Goal: Task Accomplishment & Management: Manage account settings

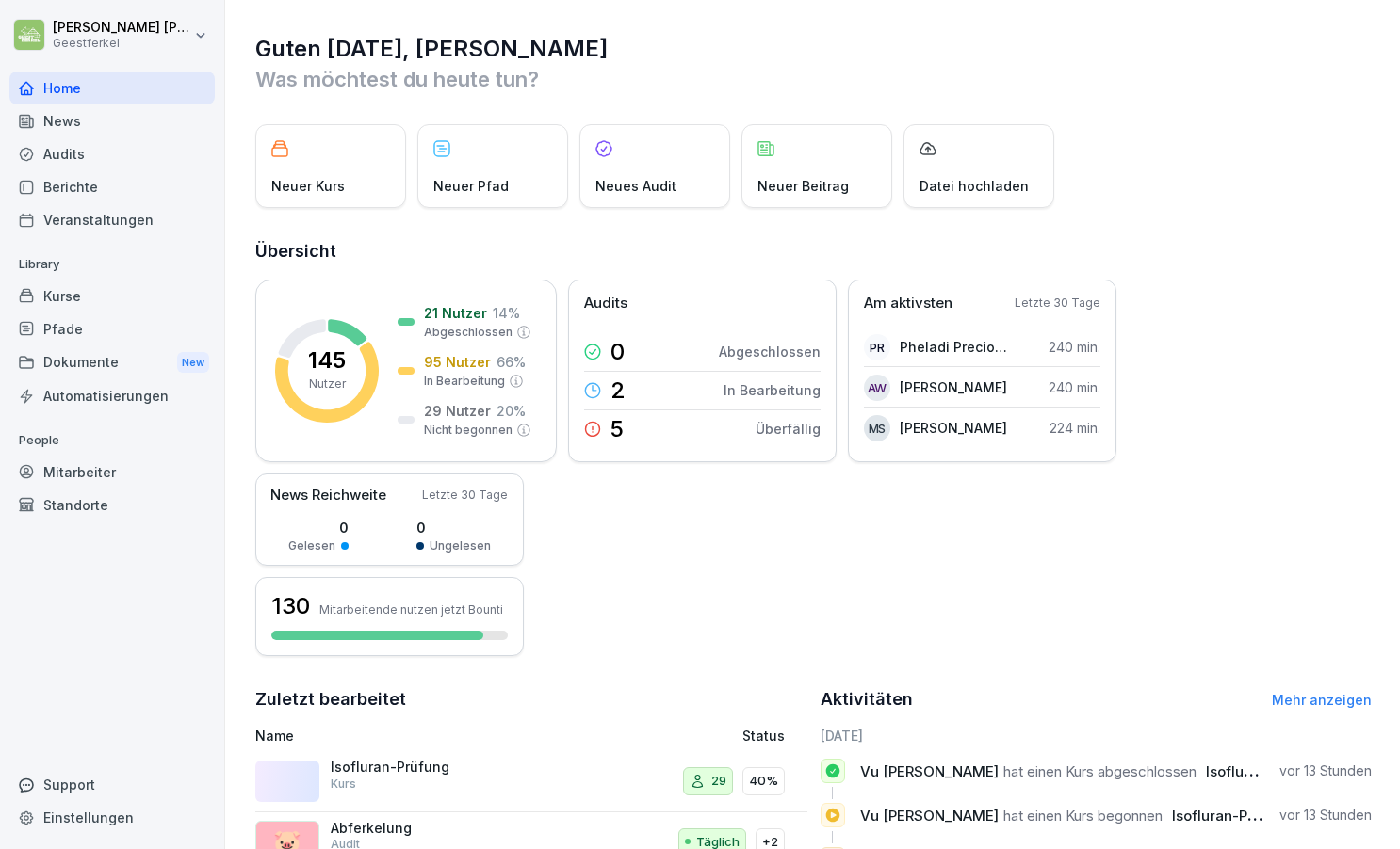
click at [447, 779] on div "Isofluran-Prüfung Kurs" at bounding box center [424, 776] width 188 height 34
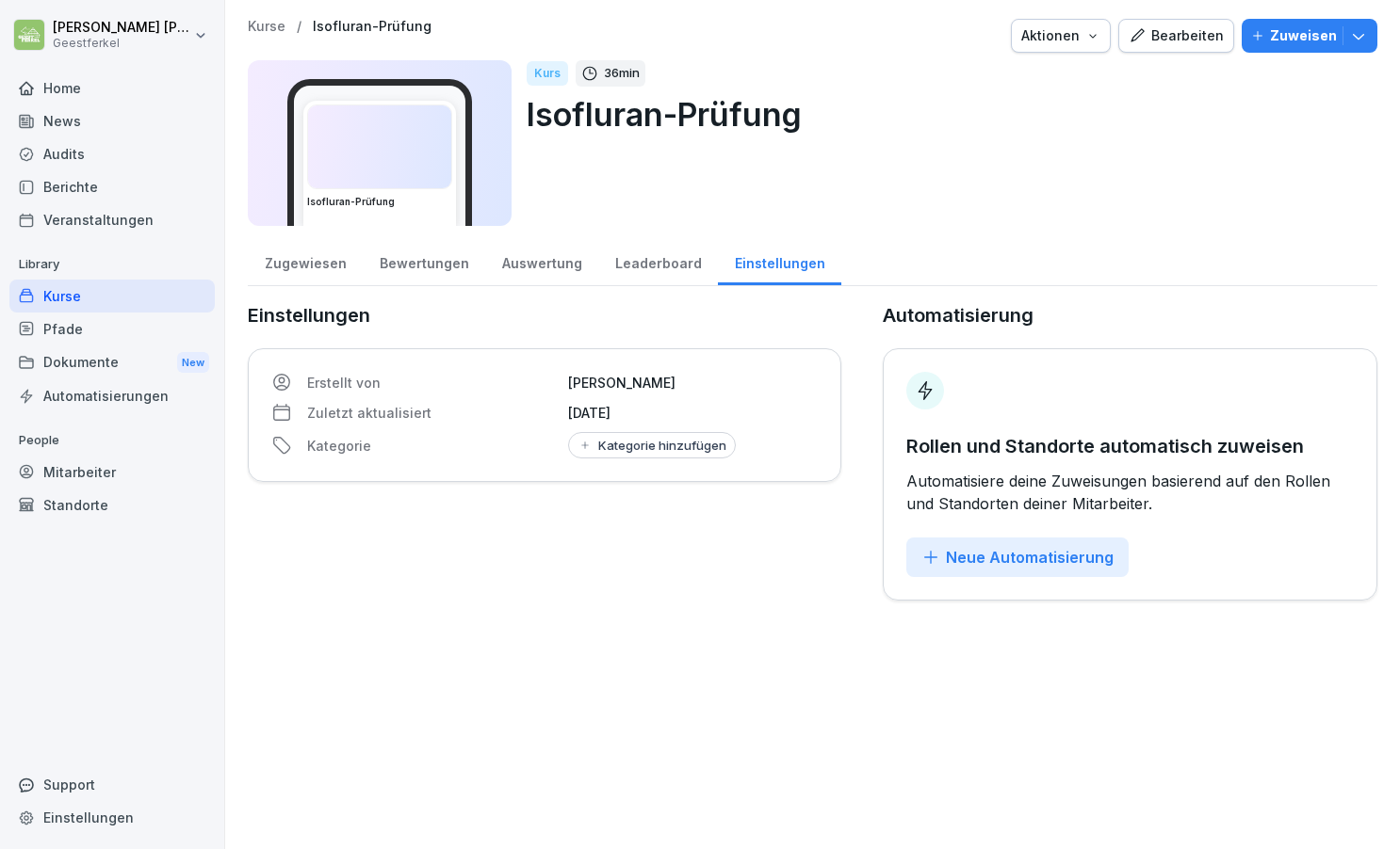
click at [523, 264] on div "Auswertung" at bounding box center [542, 261] width 113 height 48
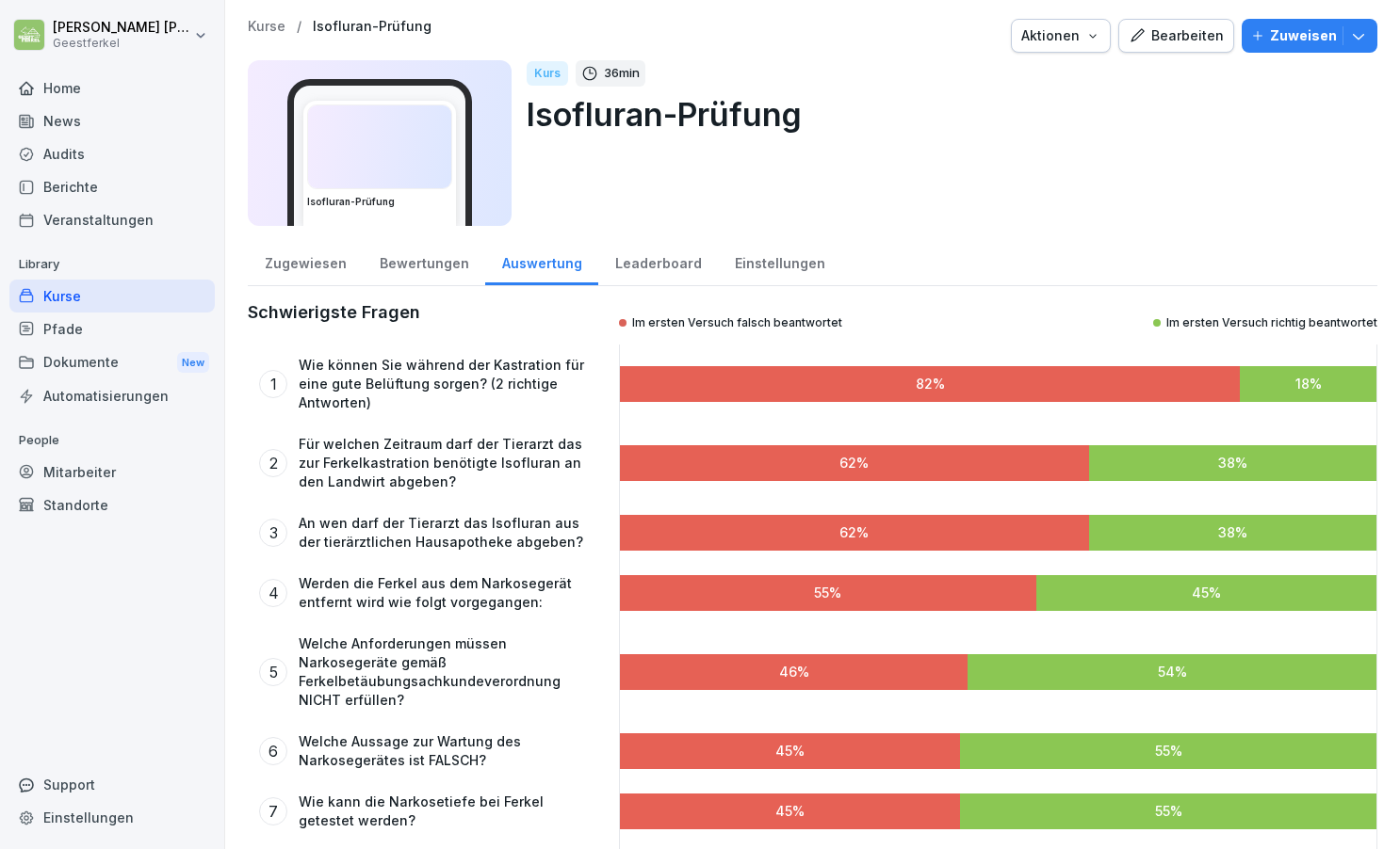
click at [1182, 36] on div "Bearbeiten" at bounding box center [1176, 35] width 95 height 21
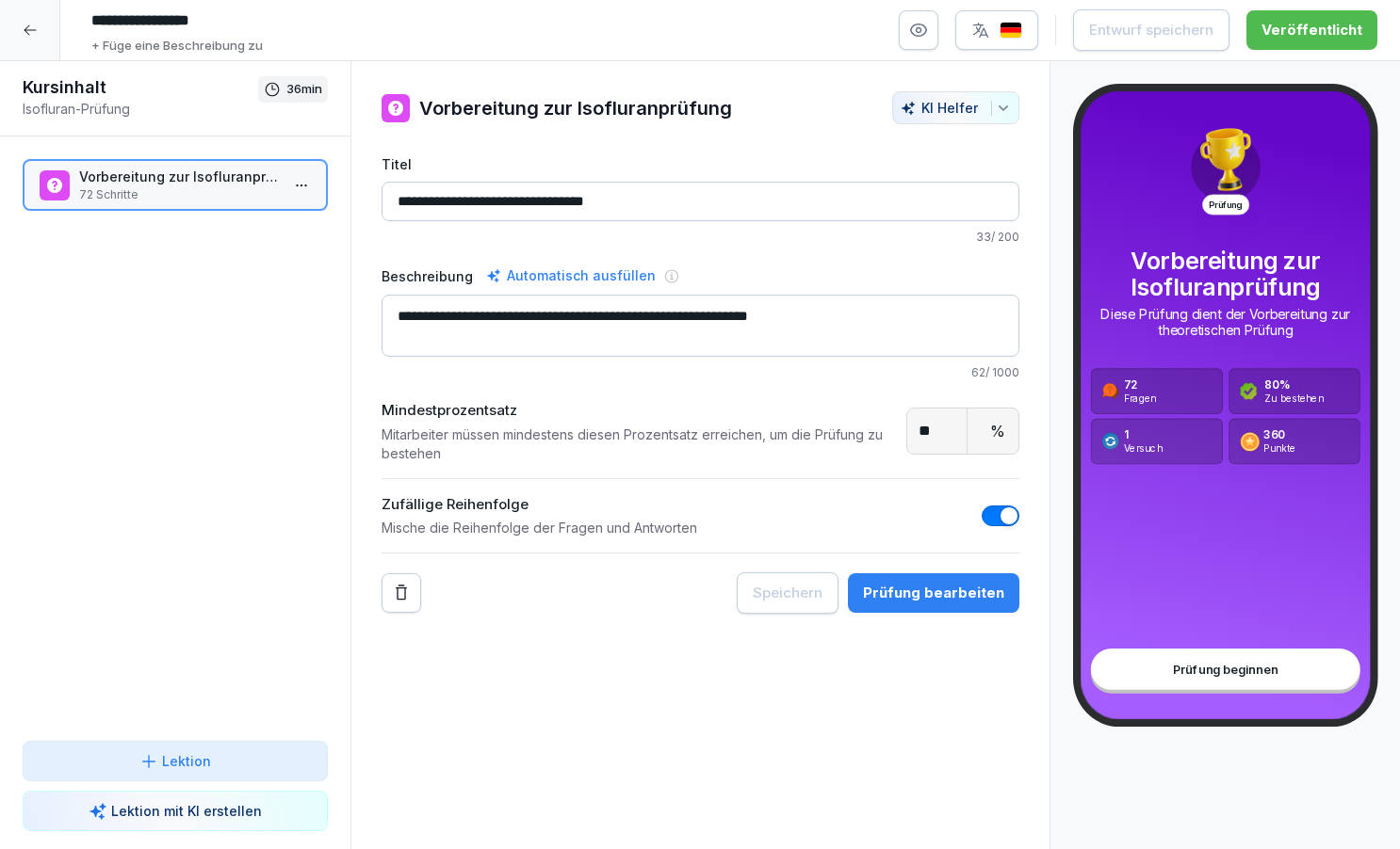
click at [912, 595] on div "Prüfung bearbeiten" at bounding box center [933, 593] width 141 height 21
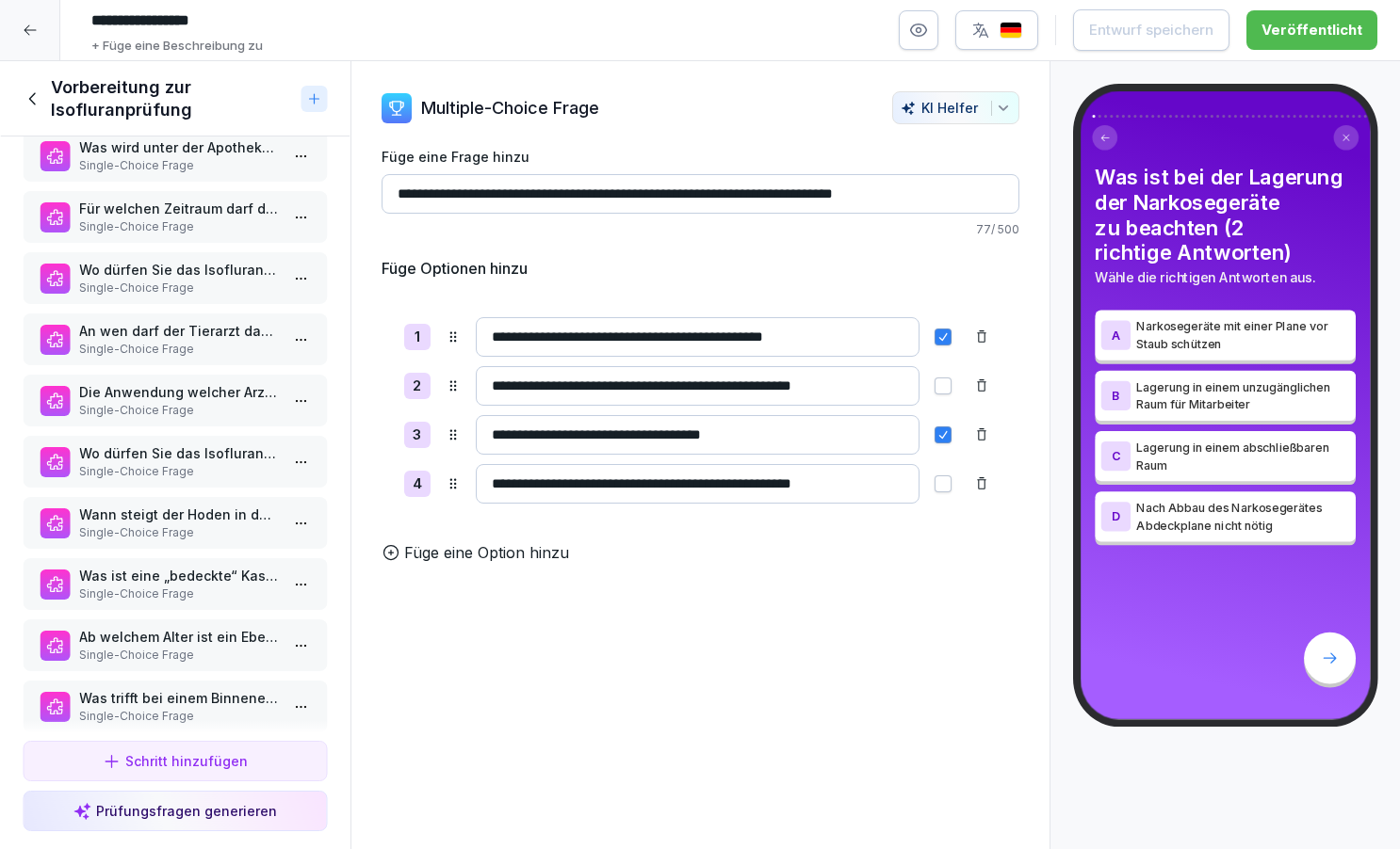
scroll to position [3360, 0]
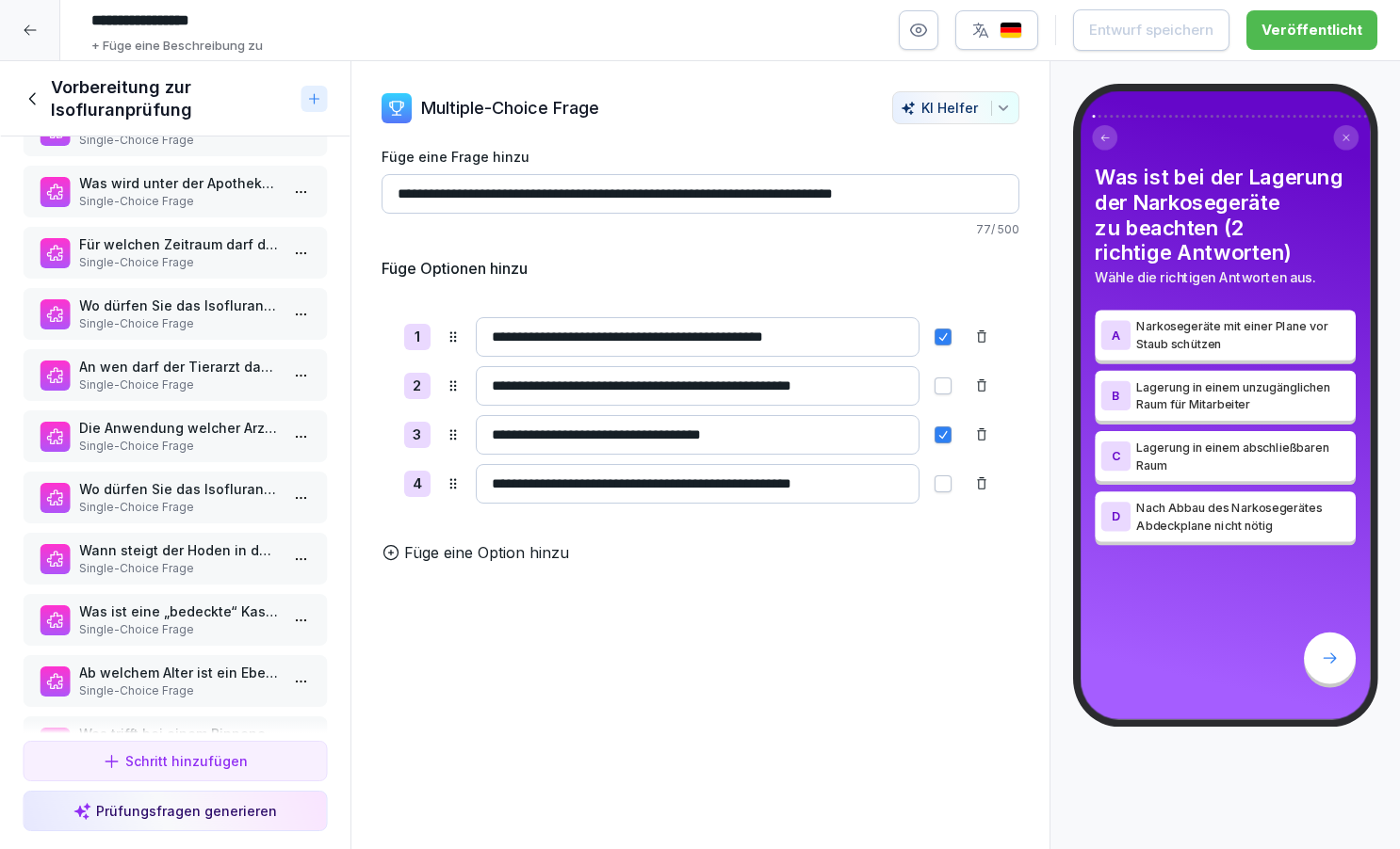
click at [229, 255] on p "Single-Choice Frage" at bounding box center [179, 262] width 199 height 17
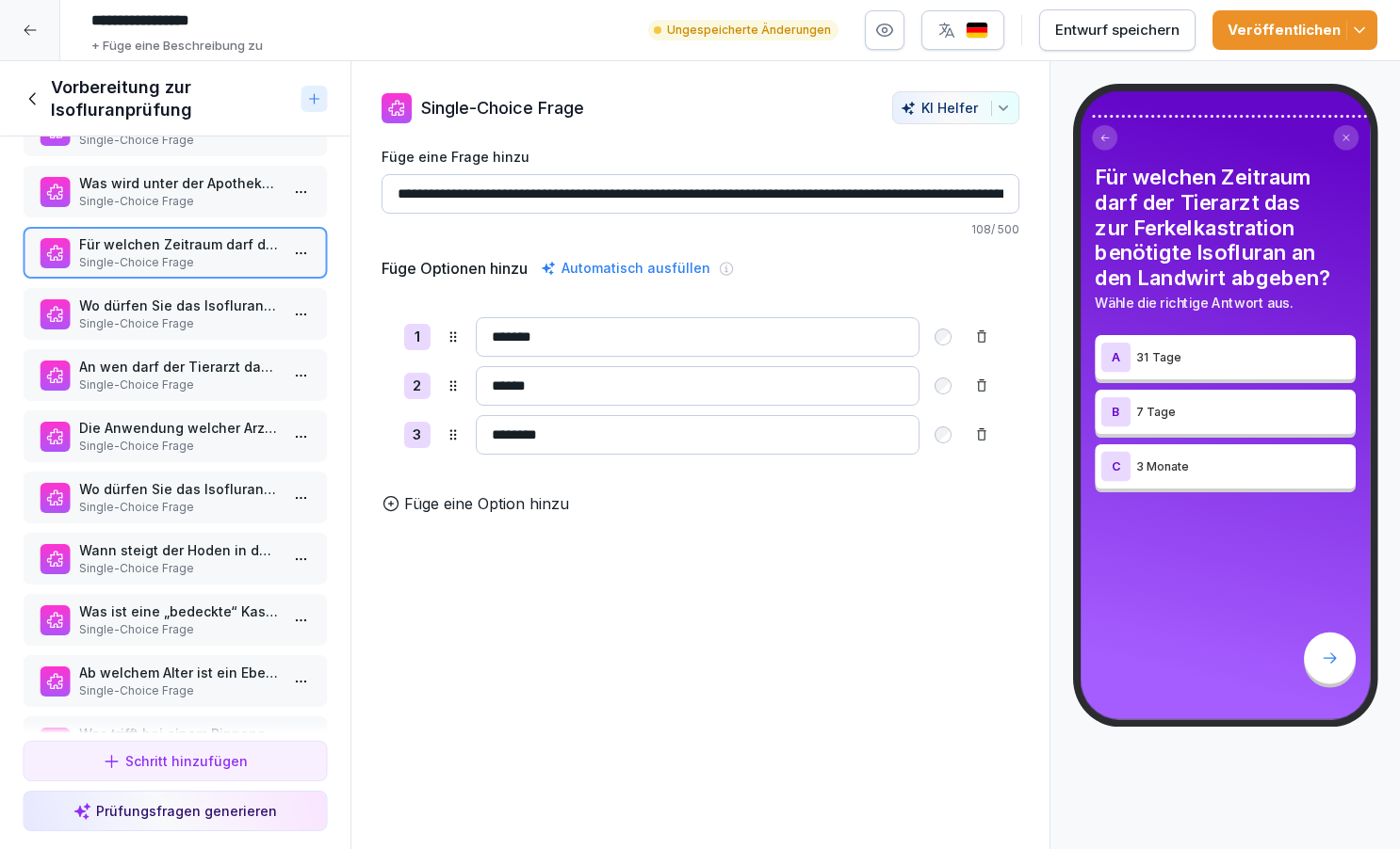
click at [1358, 24] on icon "button" at bounding box center [1360, 30] width 19 height 19
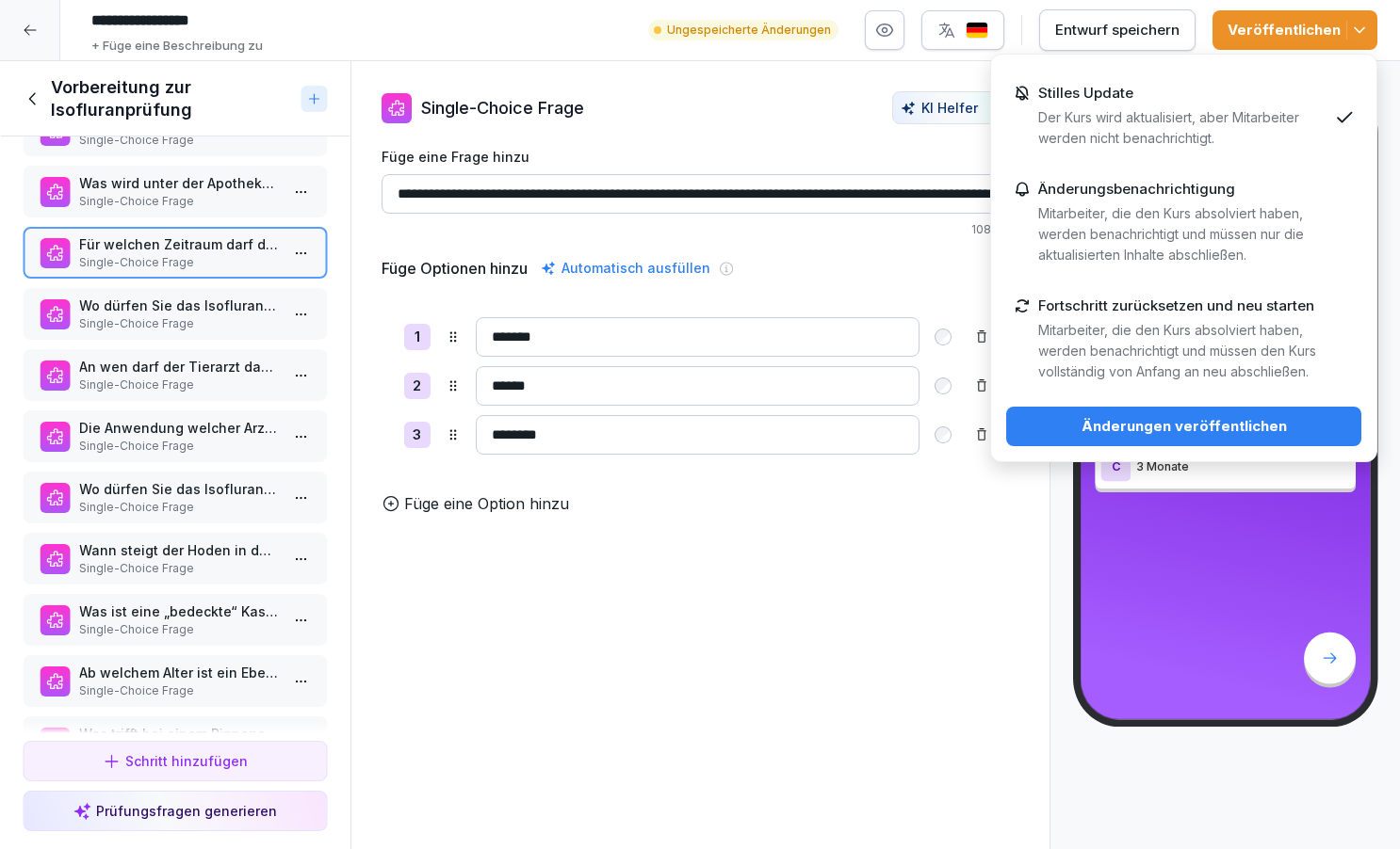
click at [1249, 424] on div "Änderungen veröffentlichen" at bounding box center [1183, 426] width 325 height 21
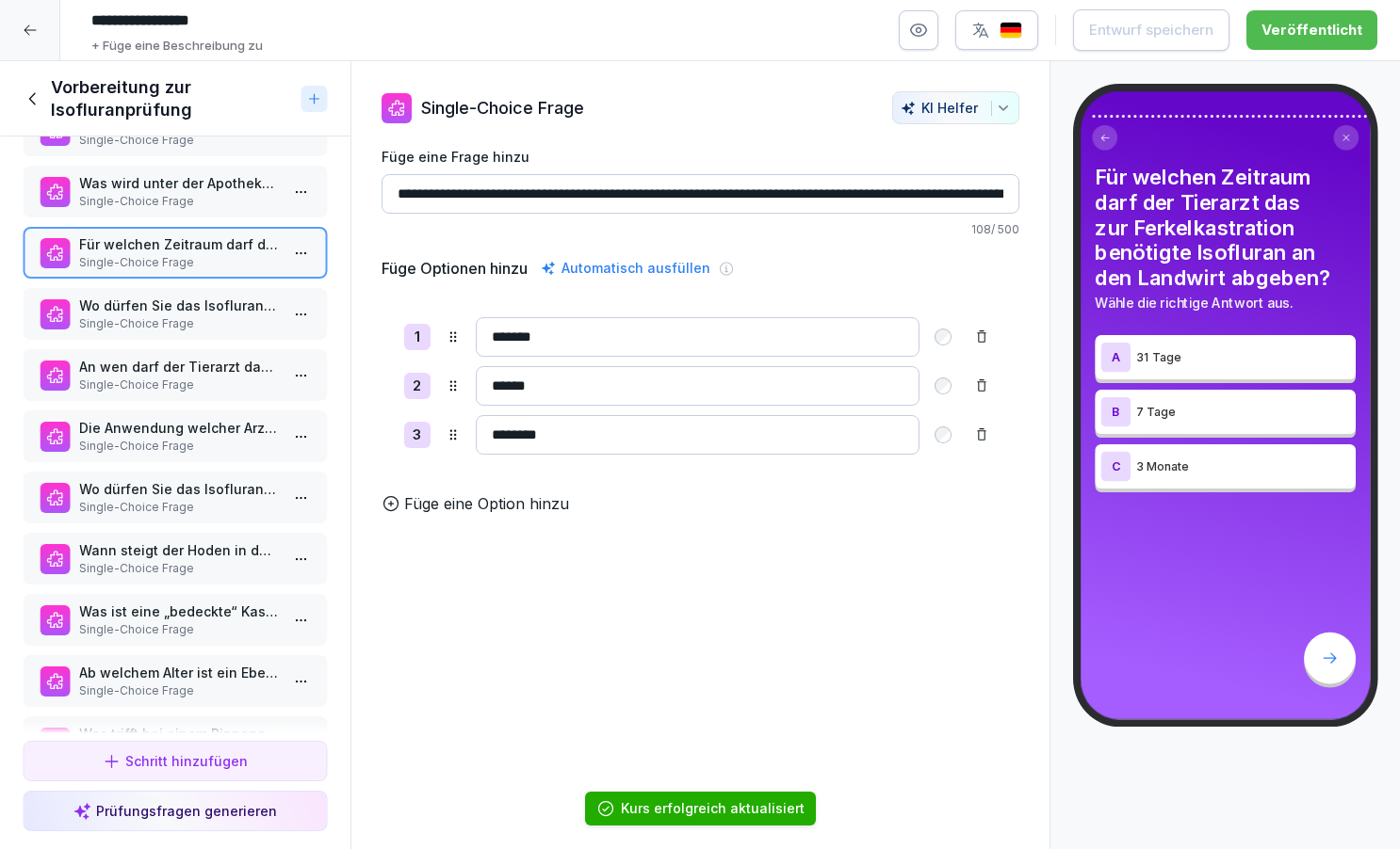
click at [34, 96] on icon at bounding box center [33, 99] width 21 height 21
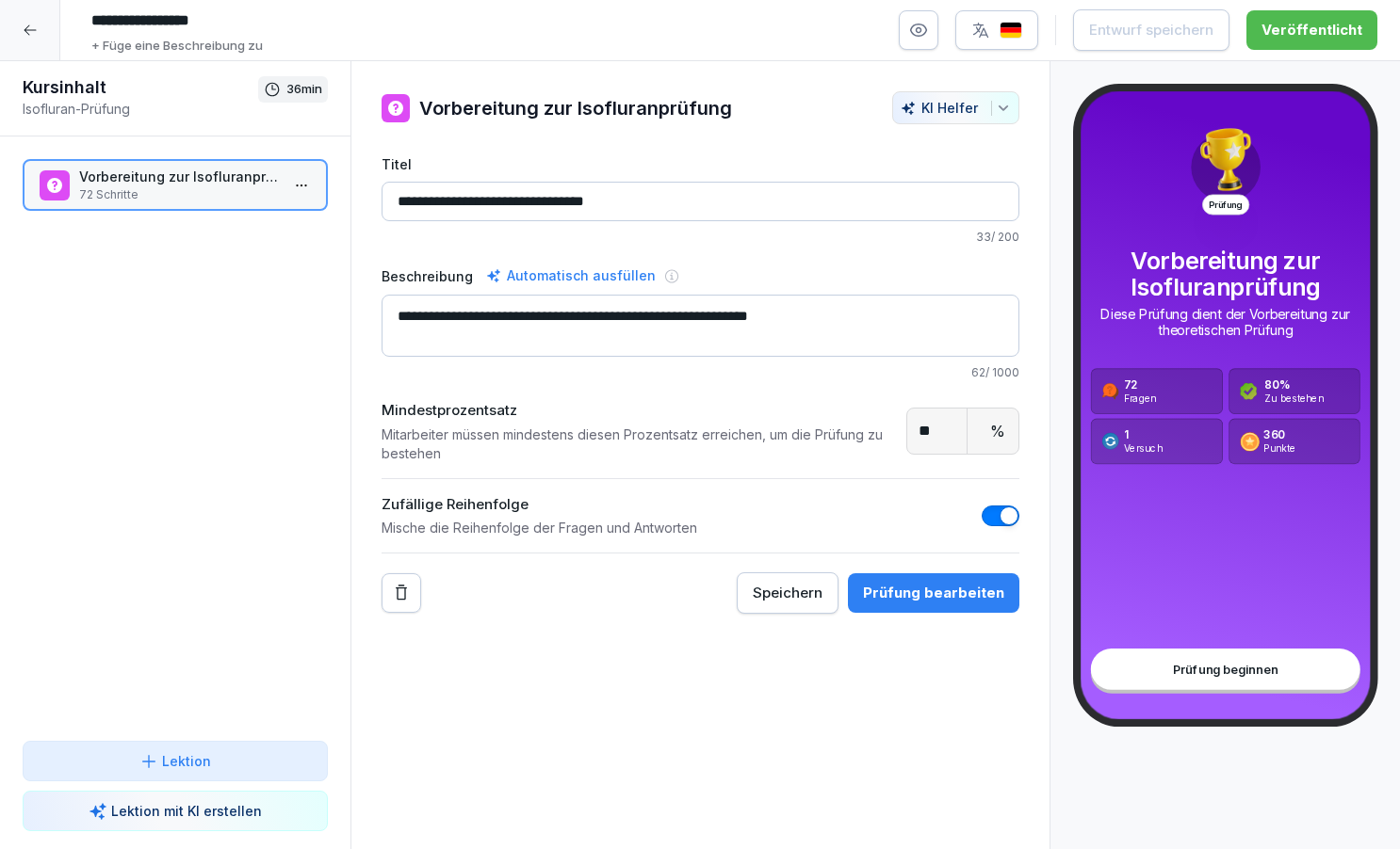
click at [32, 32] on icon at bounding box center [30, 30] width 15 height 15
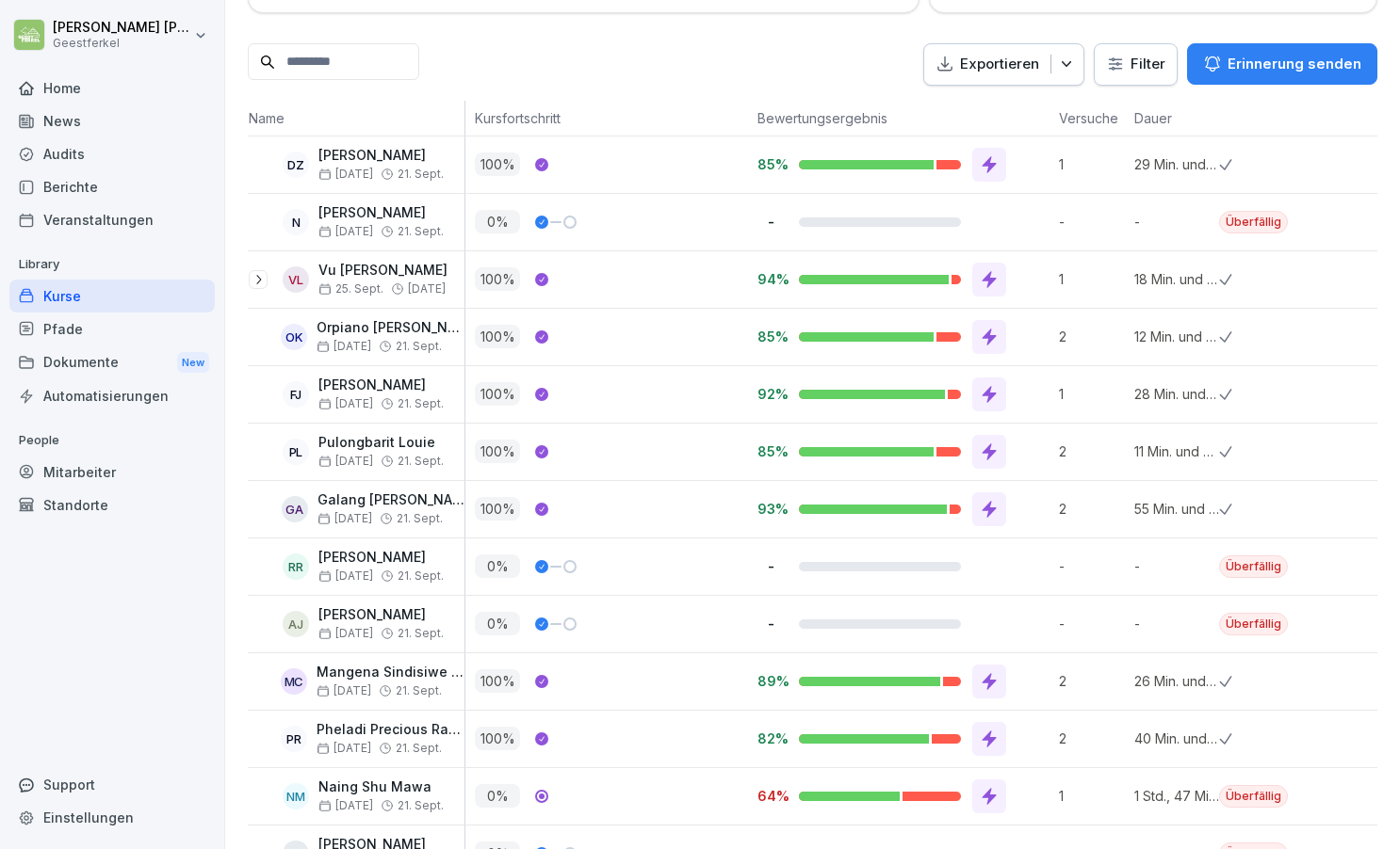
scroll to position [433, 0]
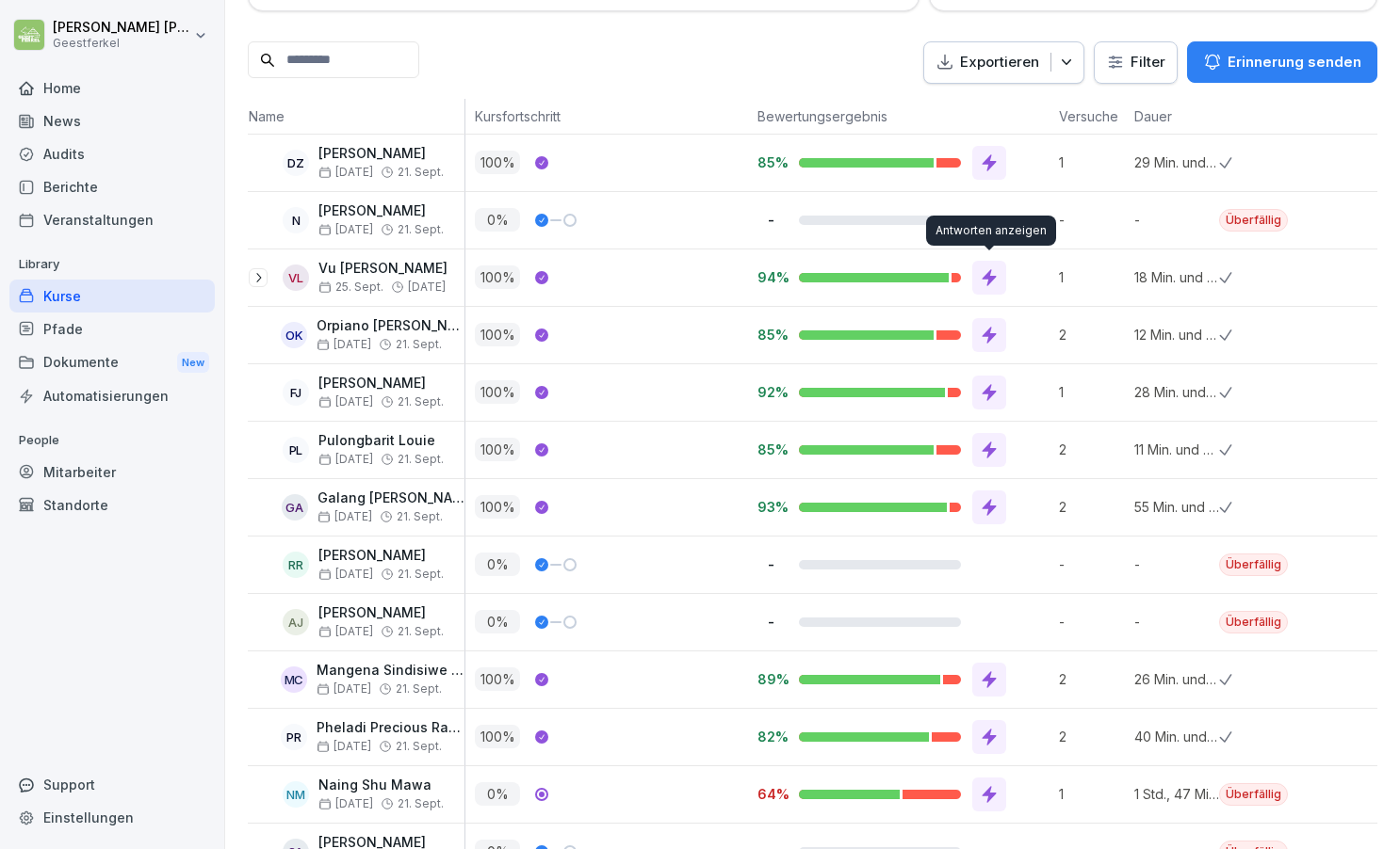
click at [988, 281] on icon at bounding box center [989, 277] width 19 height 19
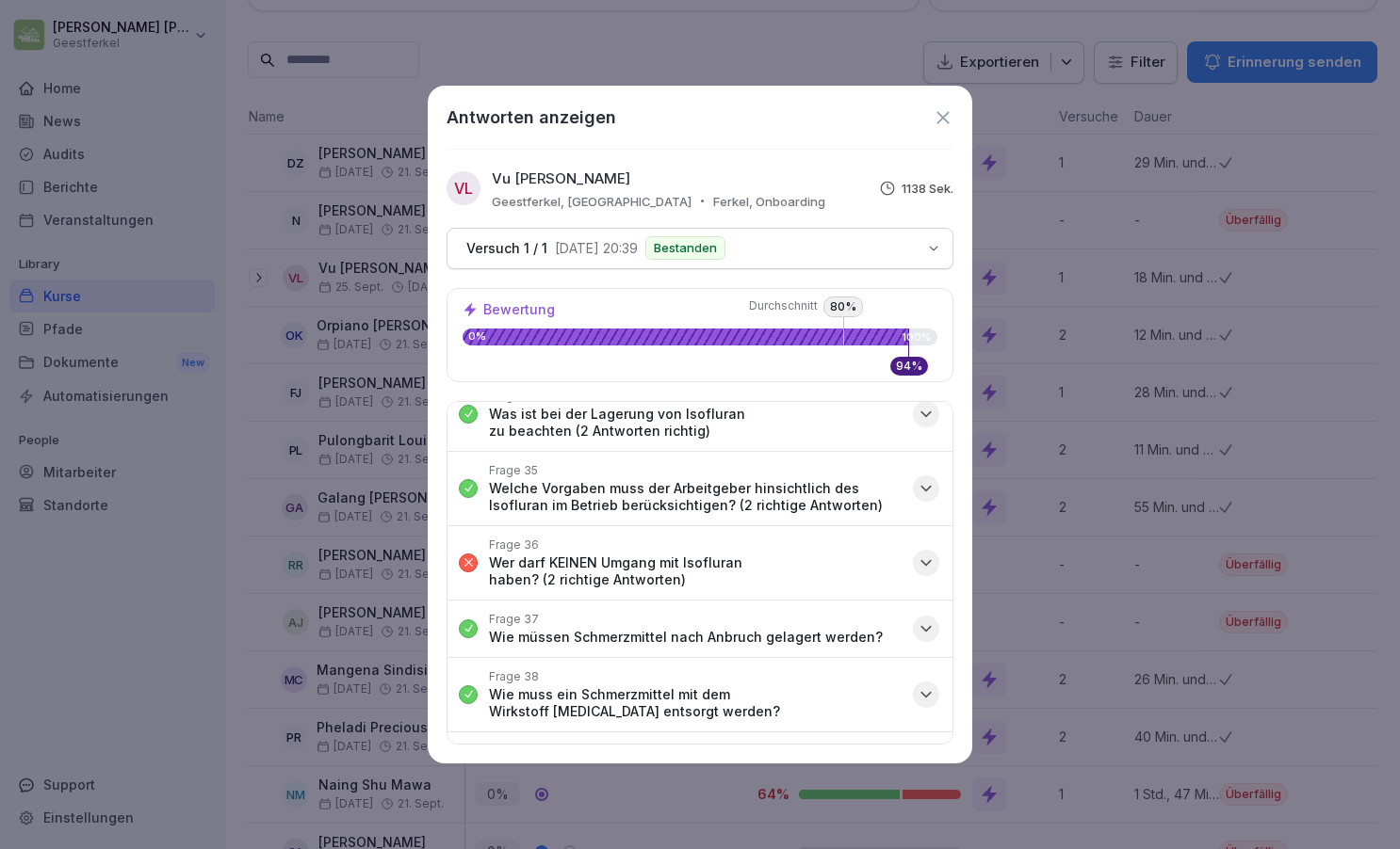
scroll to position [2303, 0]
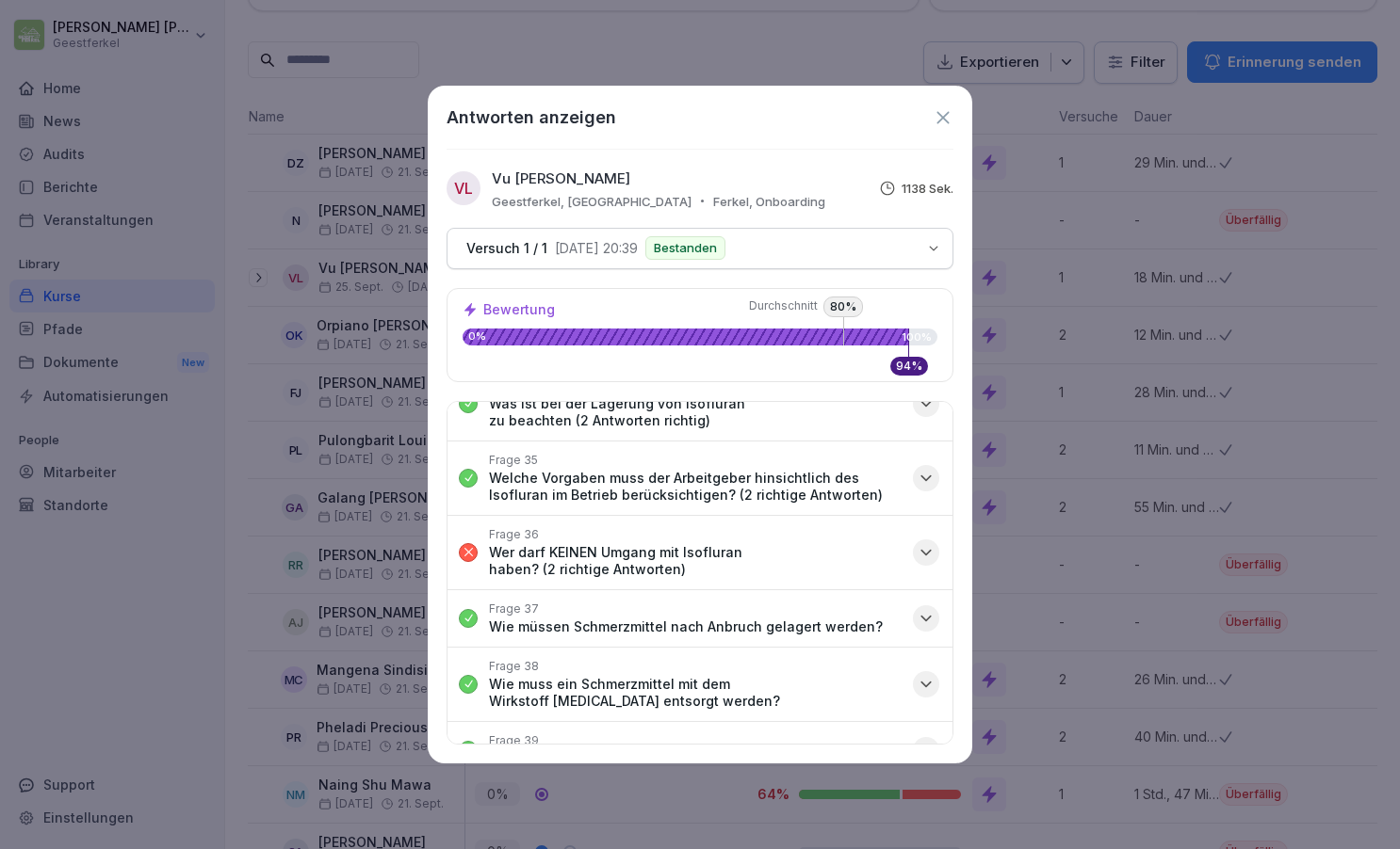
click at [929, 543] on icon "button" at bounding box center [925, 552] width 19 height 19
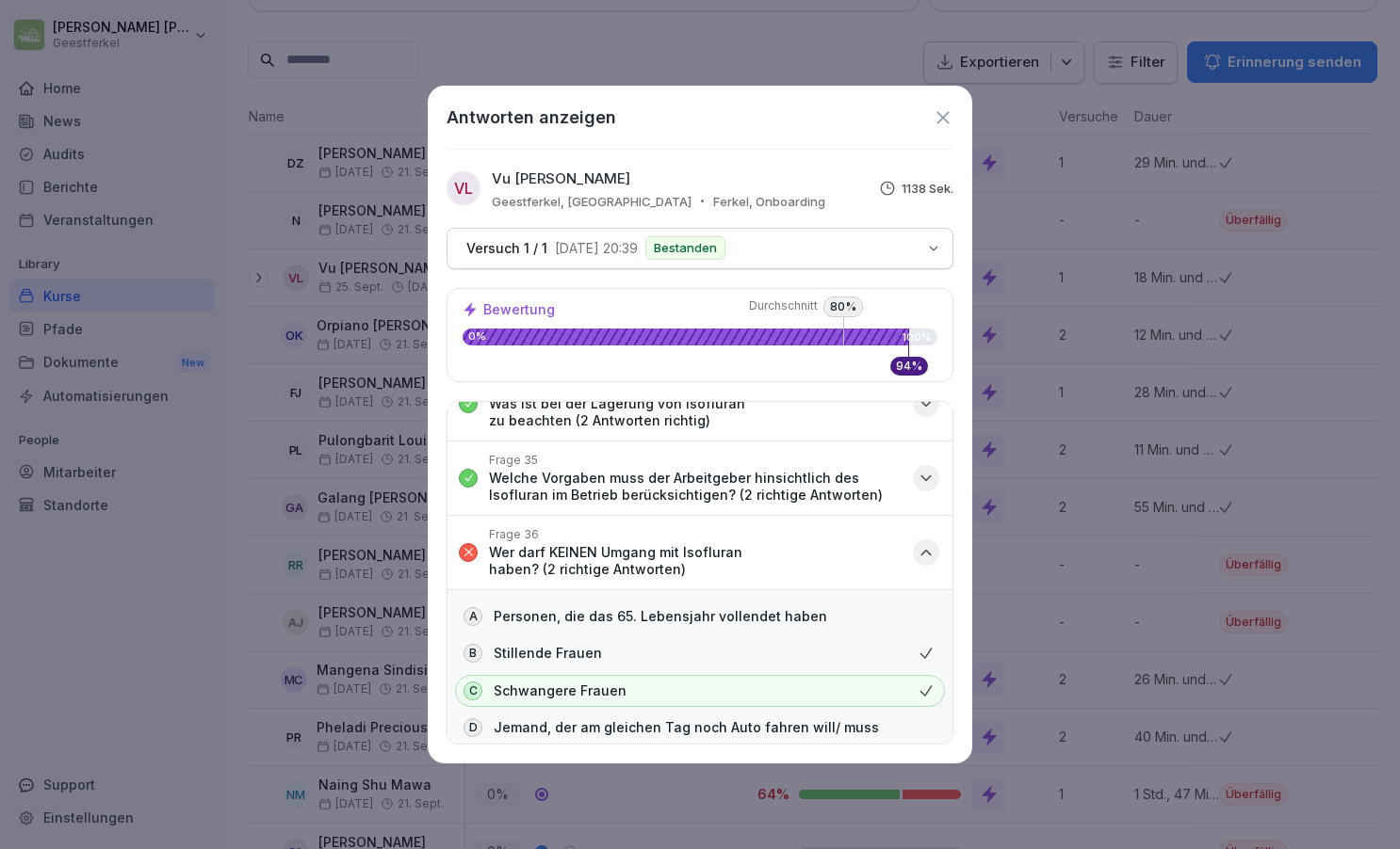
click at [929, 543] on icon "button" at bounding box center [925, 552] width 19 height 19
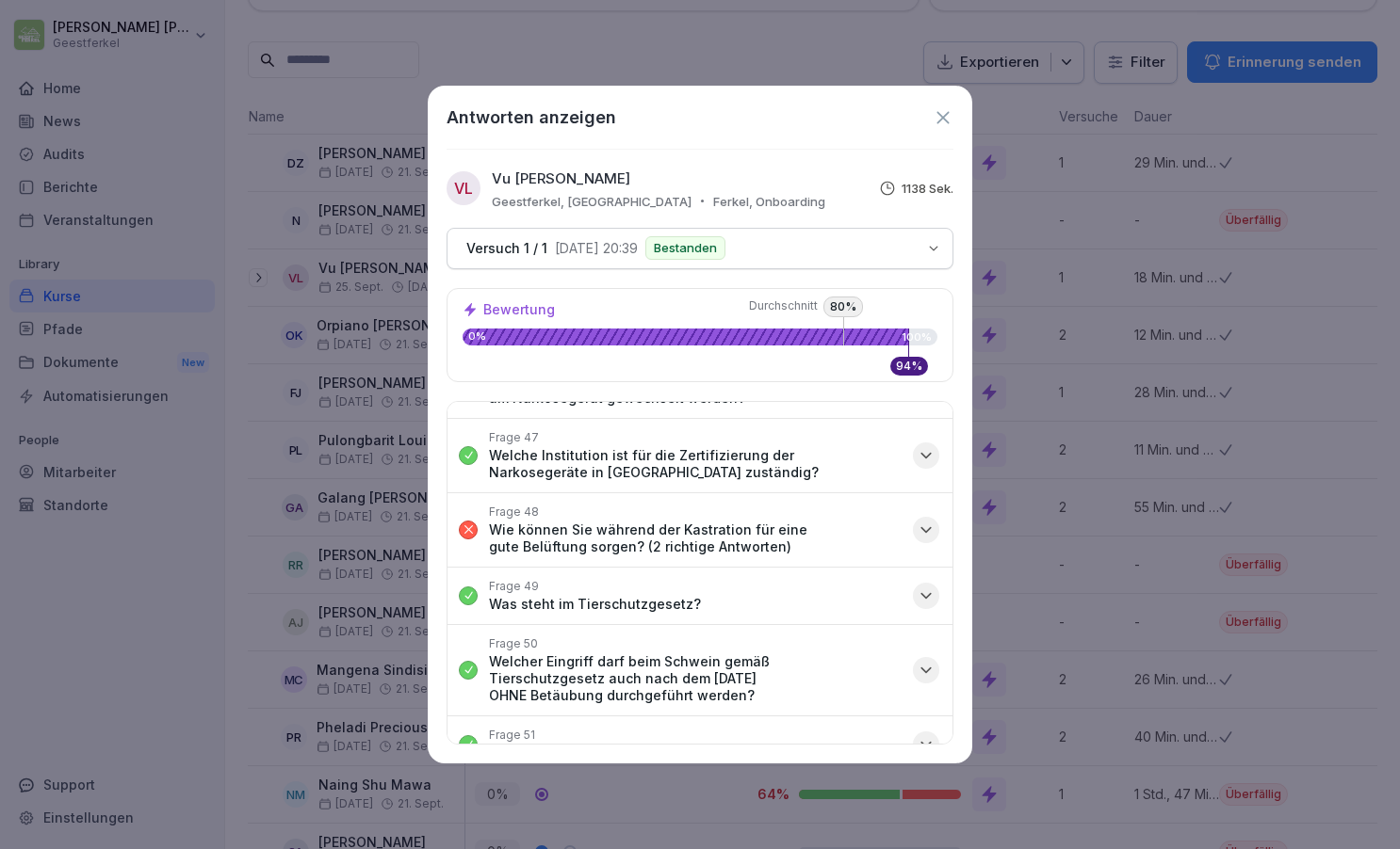
scroll to position [3132, 0]
click at [930, 523] on icon "button" at bounding box center [925, 531] width 19 height 19
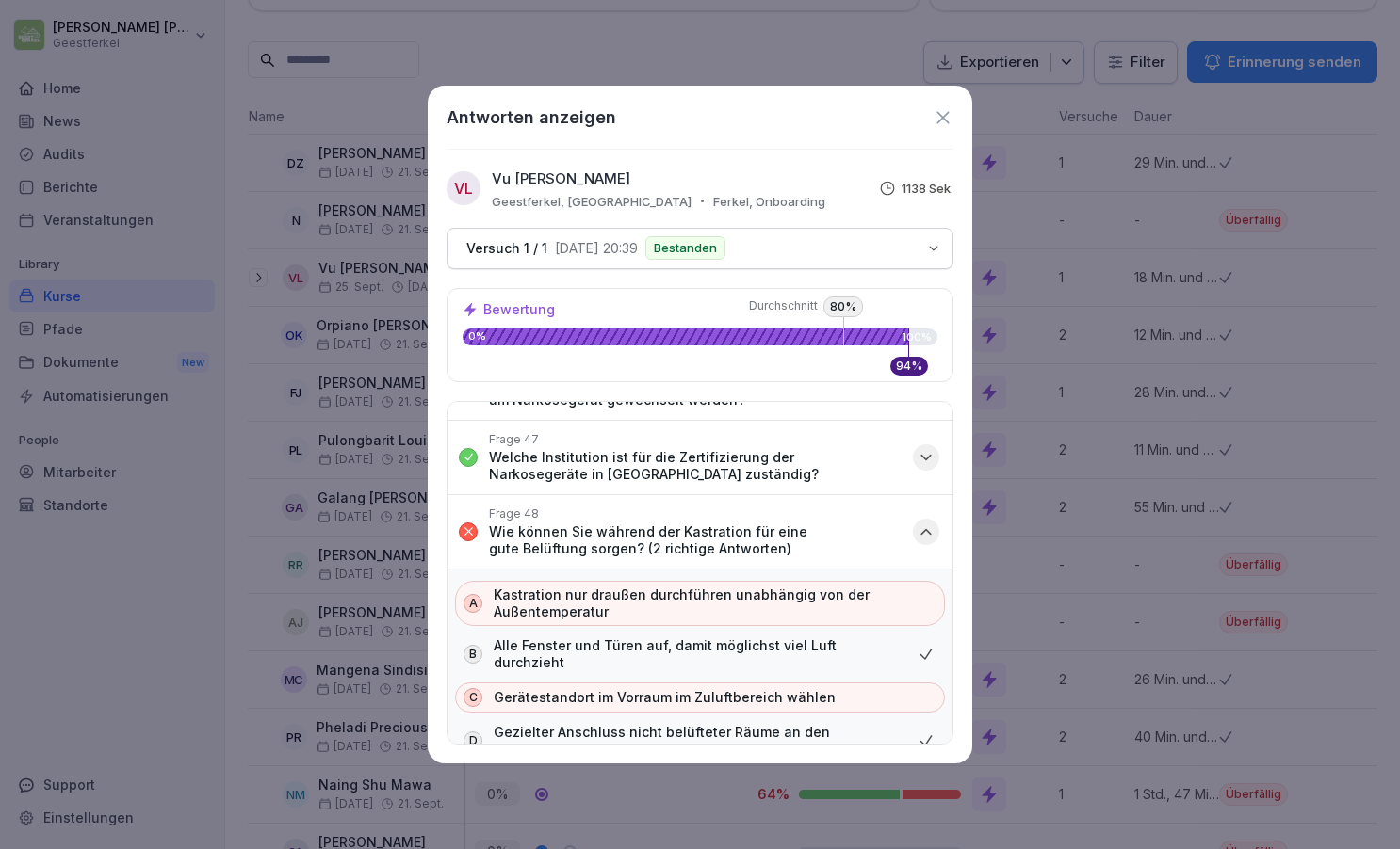
click at [930, 523] on icon "button" at bounding box center [925, 531] width 19 height 19
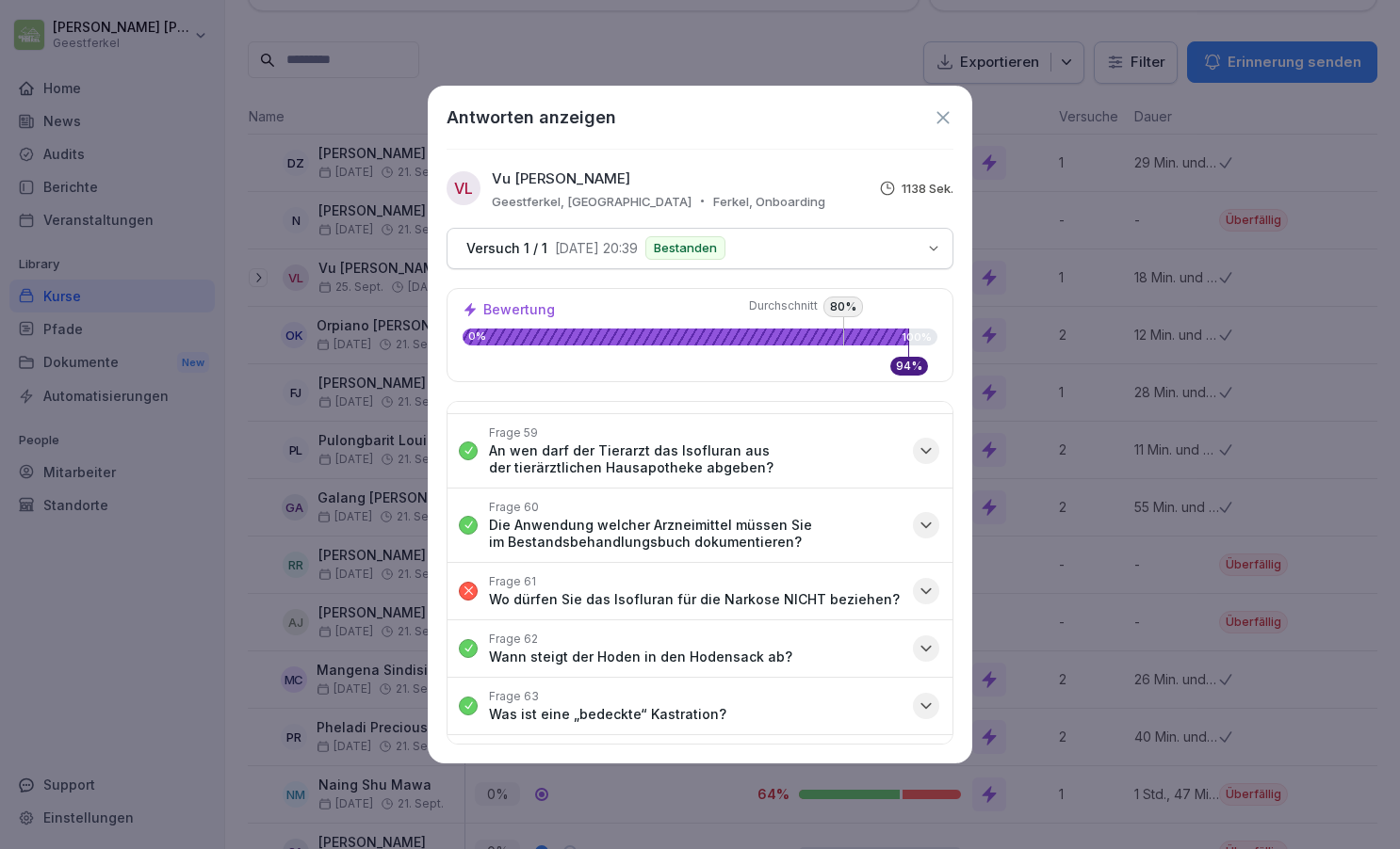
scroll to position [4009, 0]
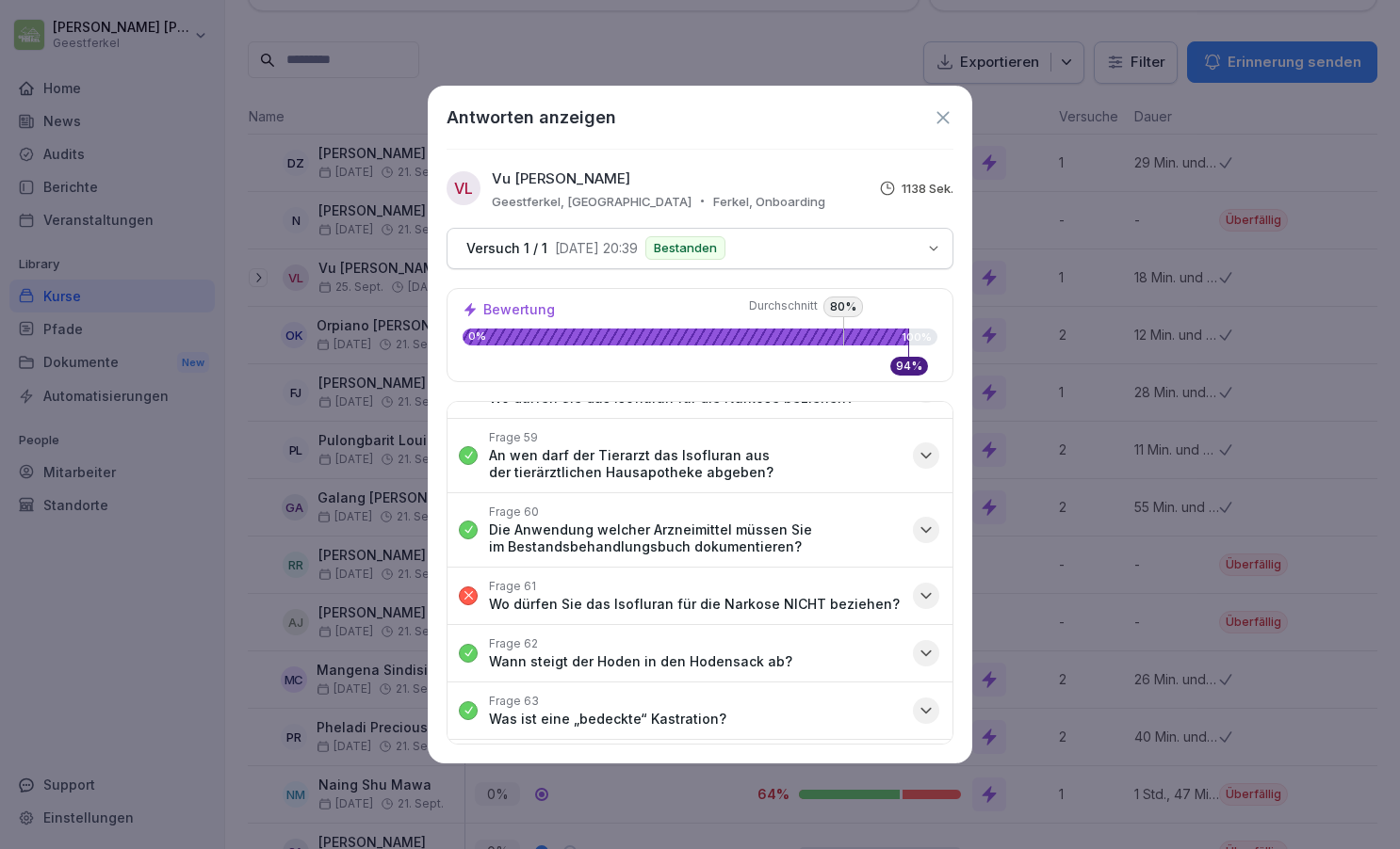
click at [928, 594] on icon "button" at bounding box center [926, 596] width 10 height 5
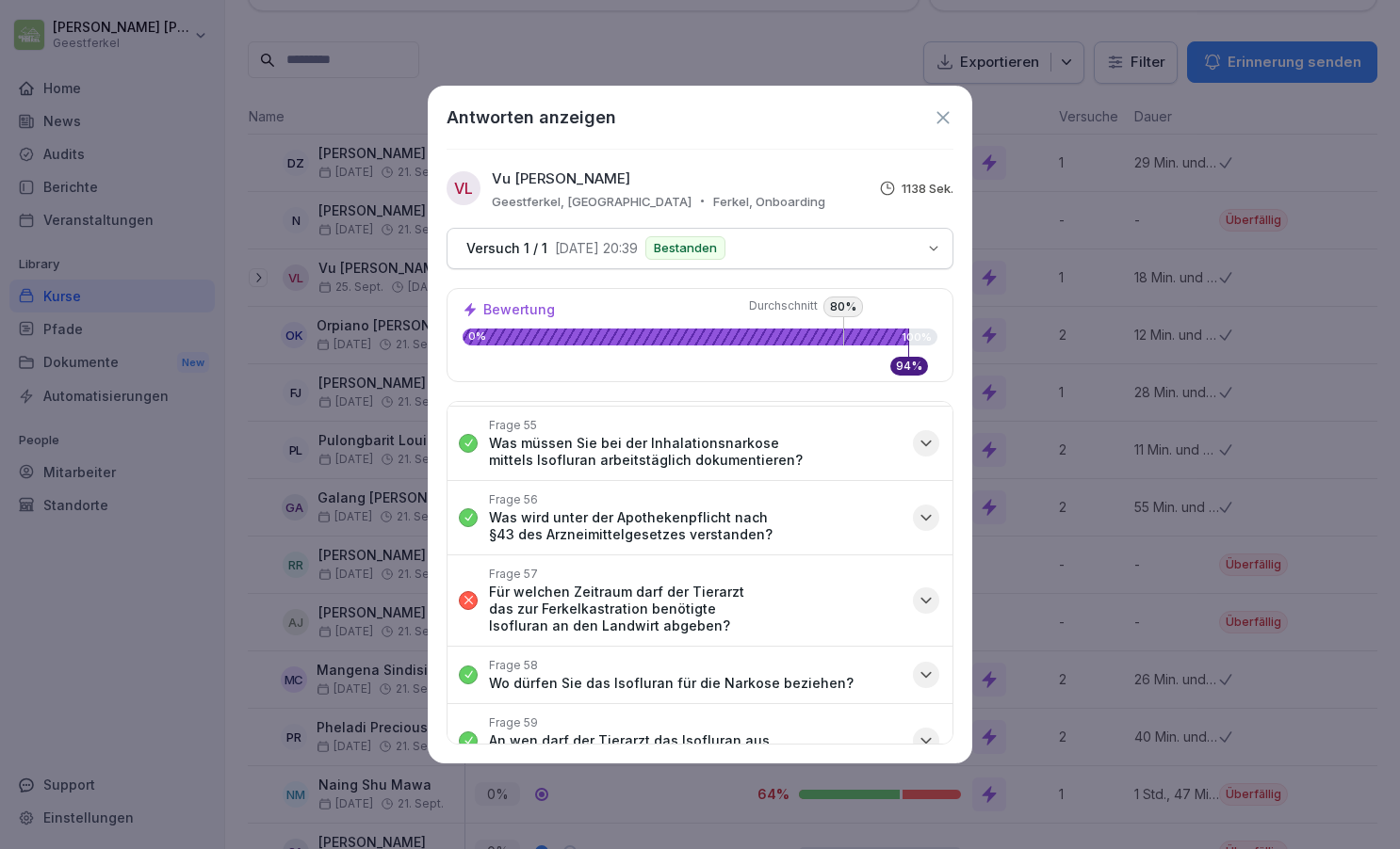
scroll to position [3717, 0]
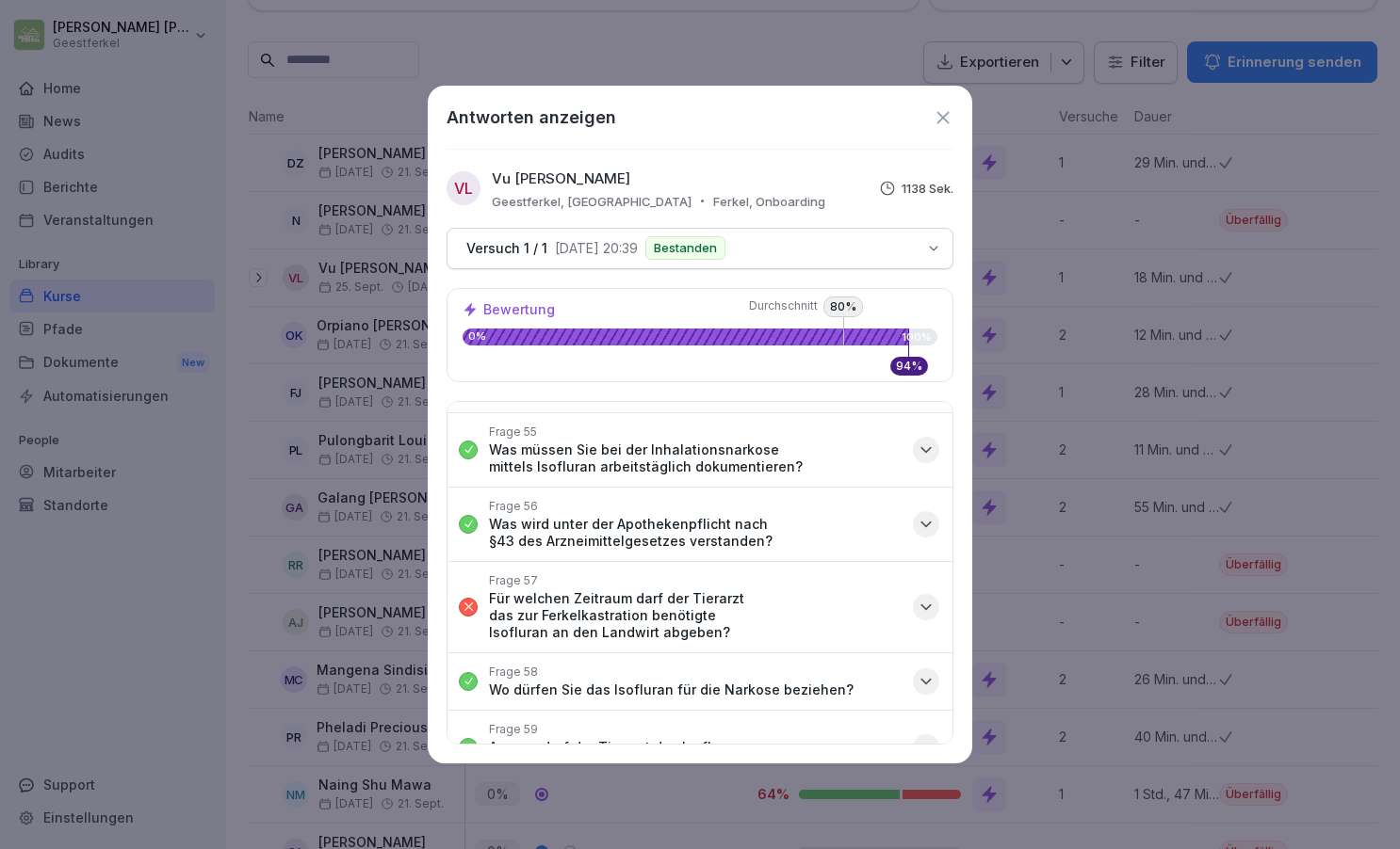
click at [924, 598] on icon "button" at bounding box center [925, 606] width 19 height 19
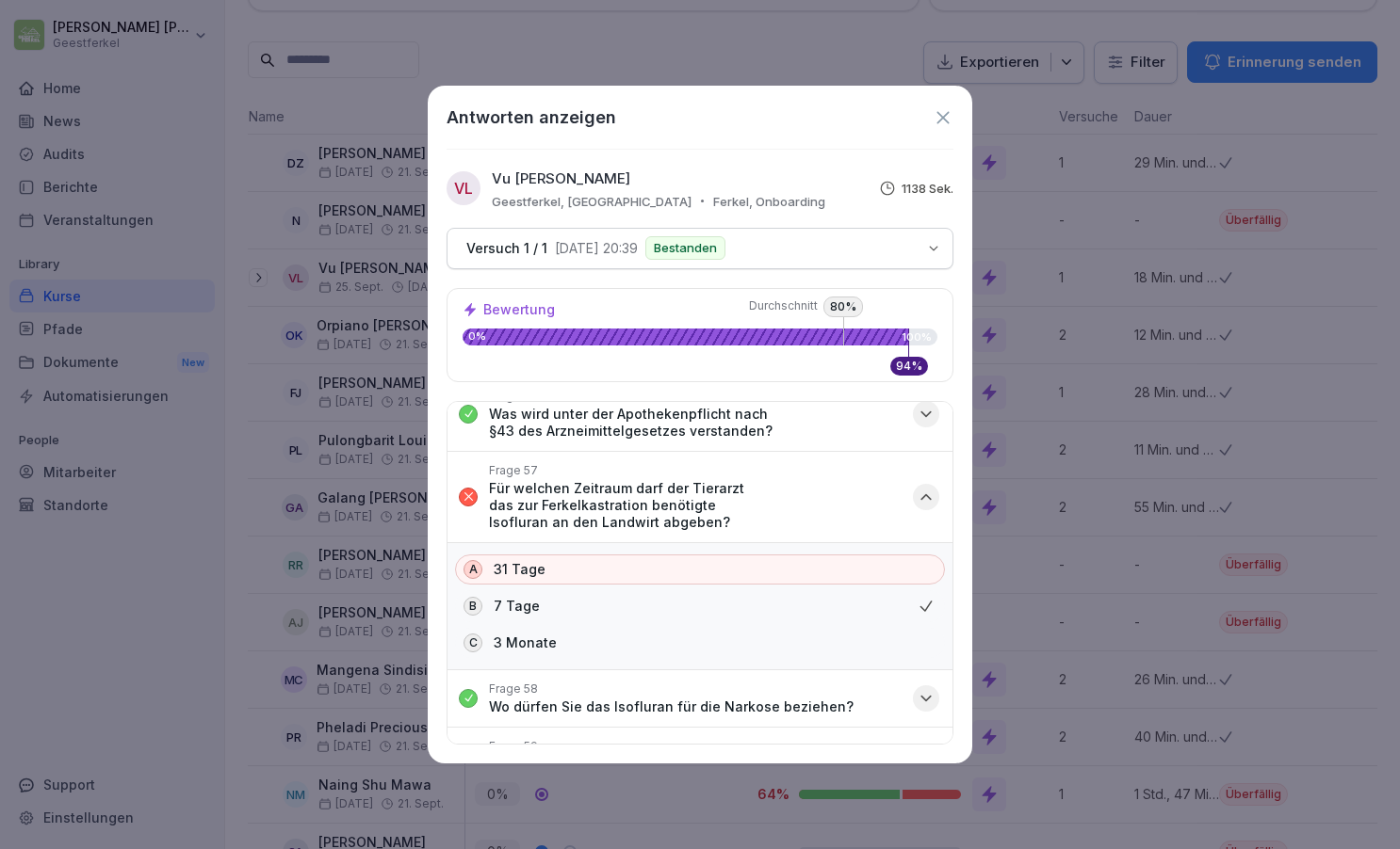
scroll to position [3817, 0]
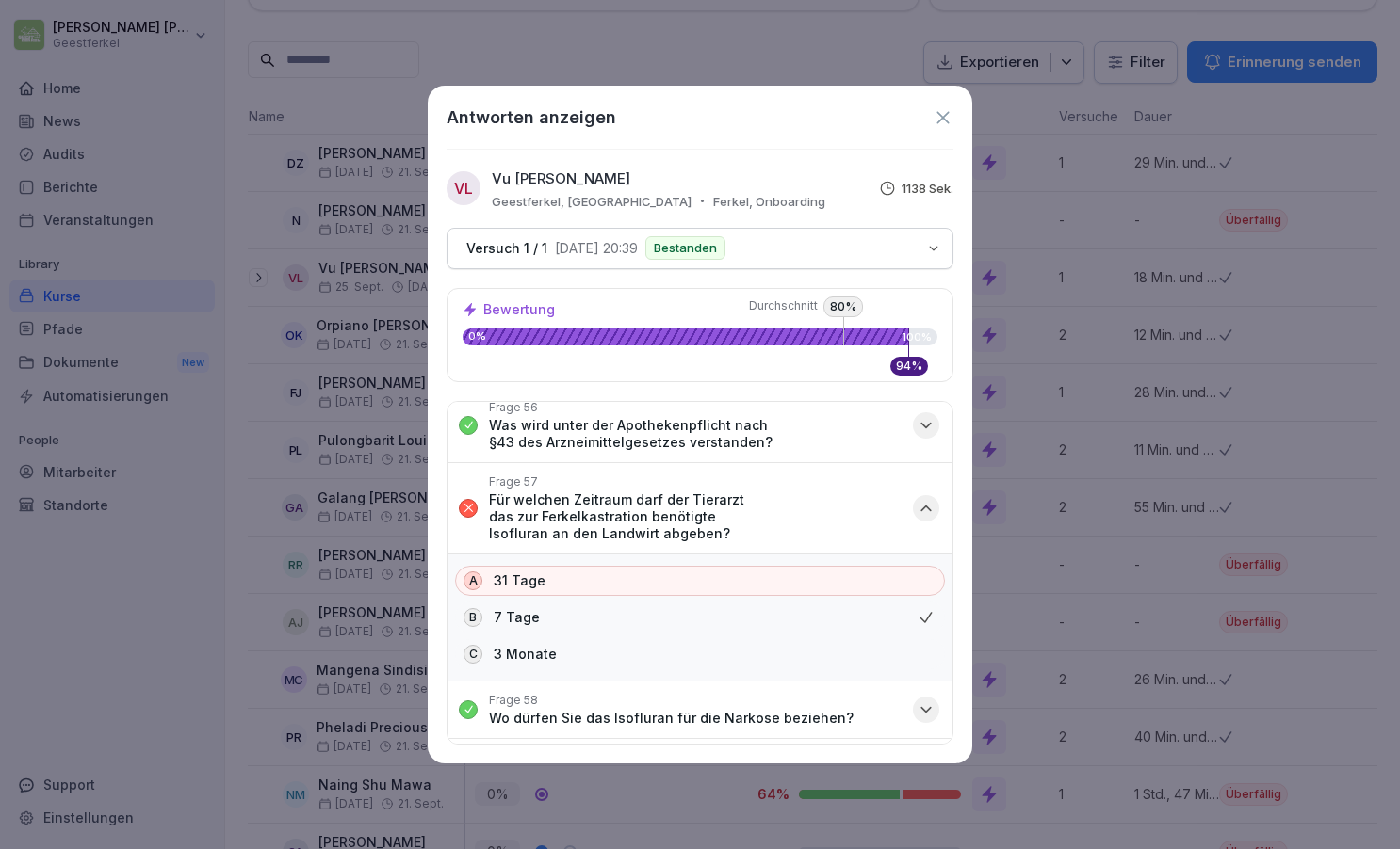
click at [927, 506] on icon "button" at bounding box center [926, 508] width 10 height 5
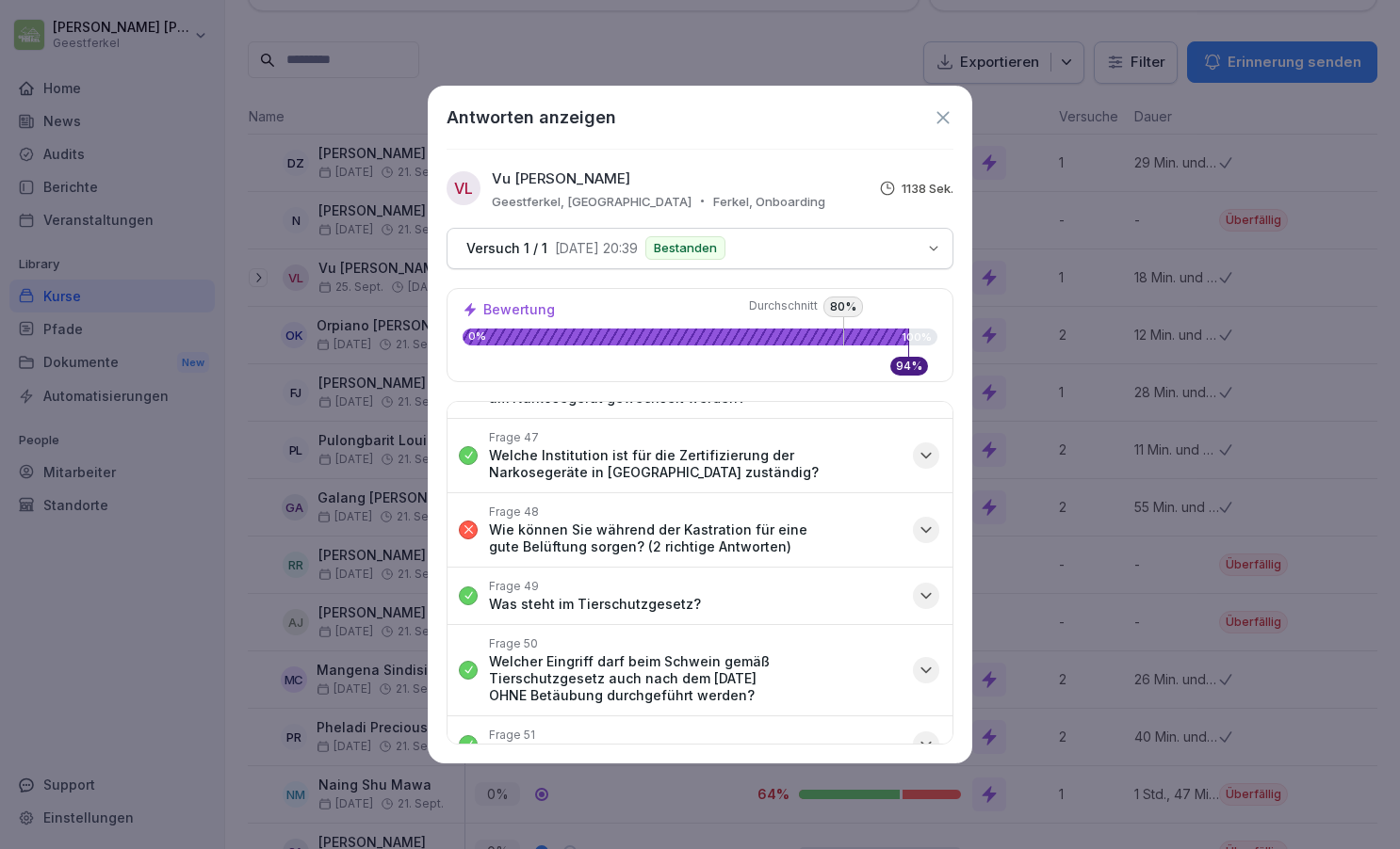
scroll to position [3130, 0]
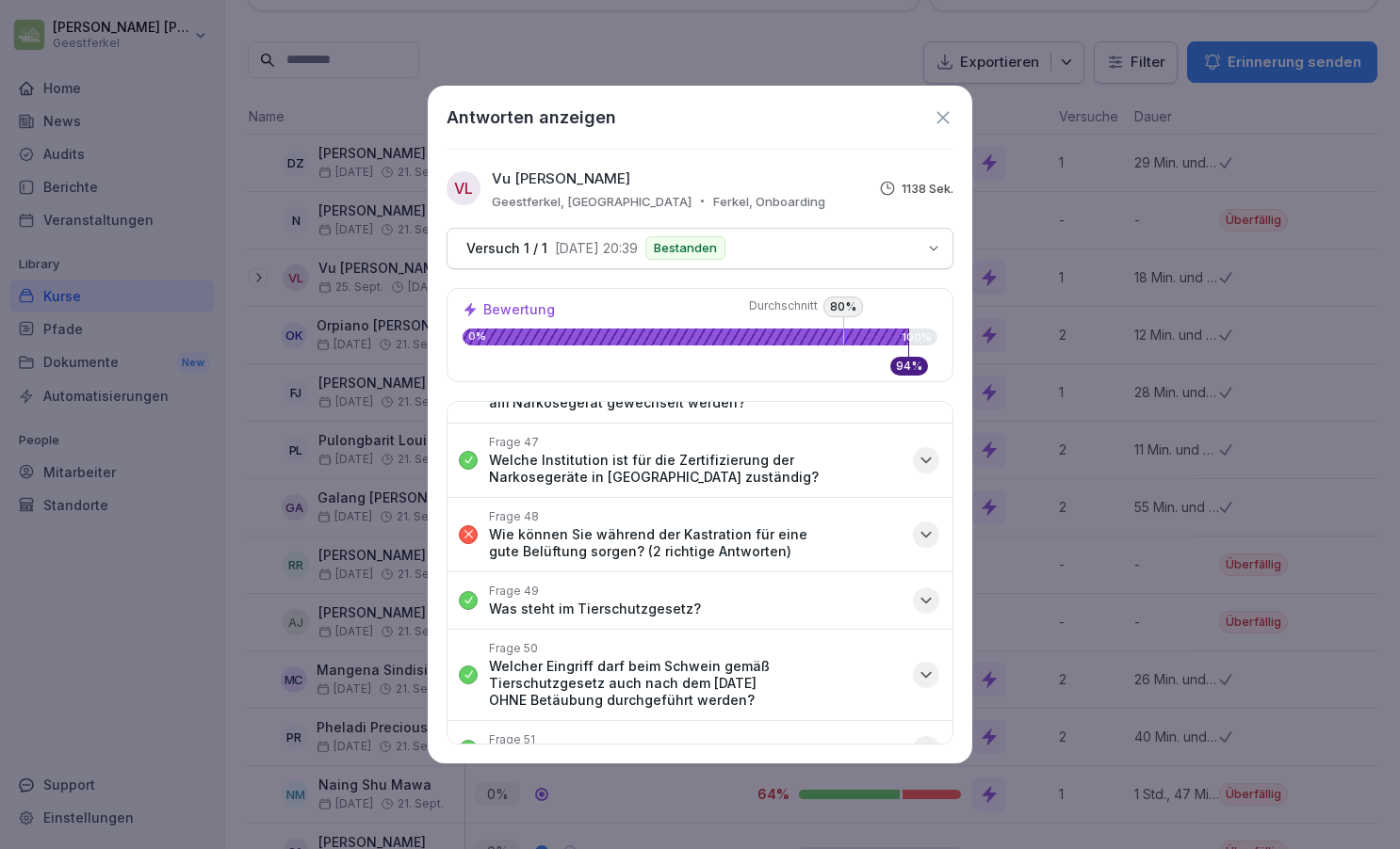
click at [932, 526] on icon "button" at bounding box center [925, 534] width 19 height 19
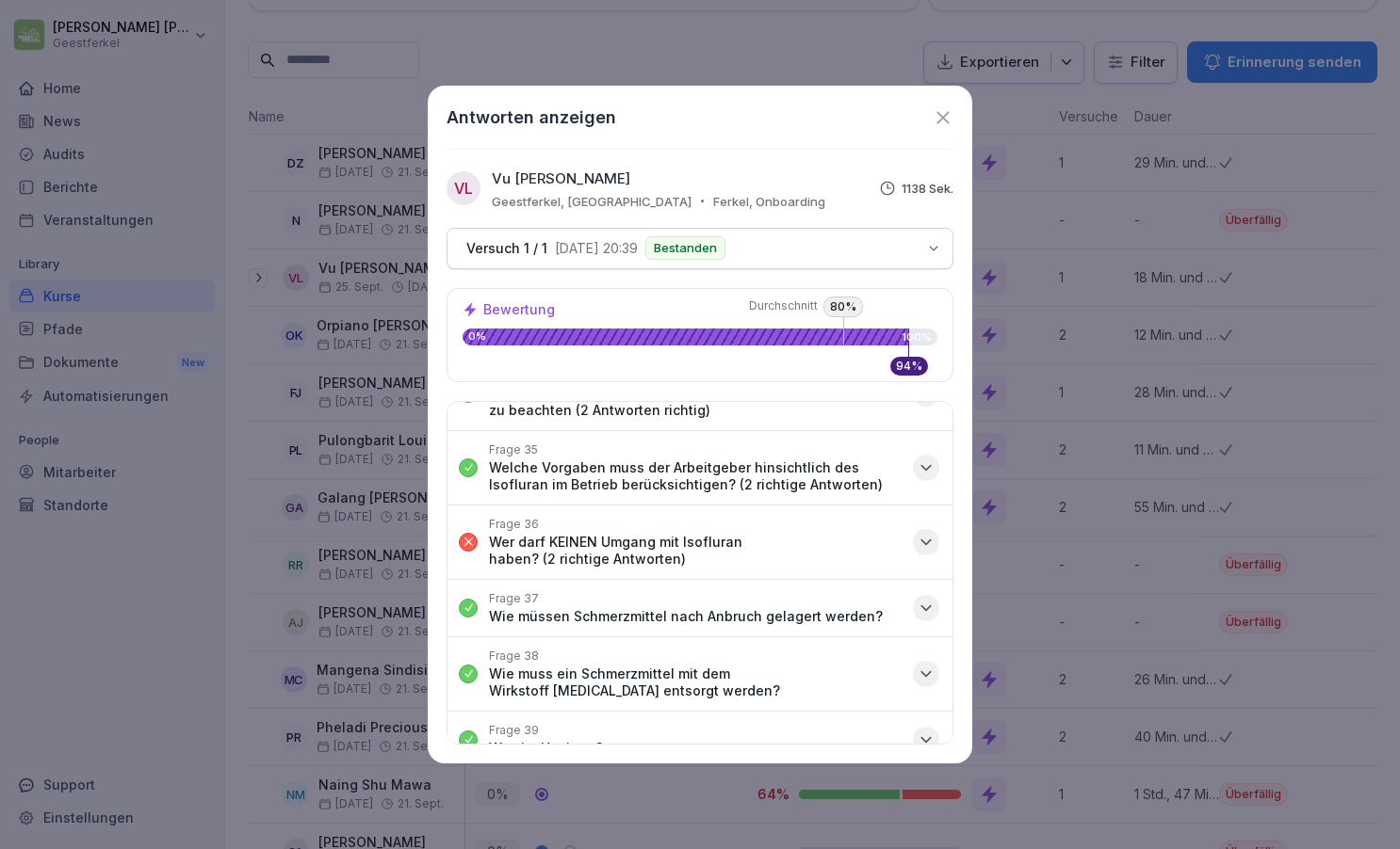
scroll to position [2324, 0]
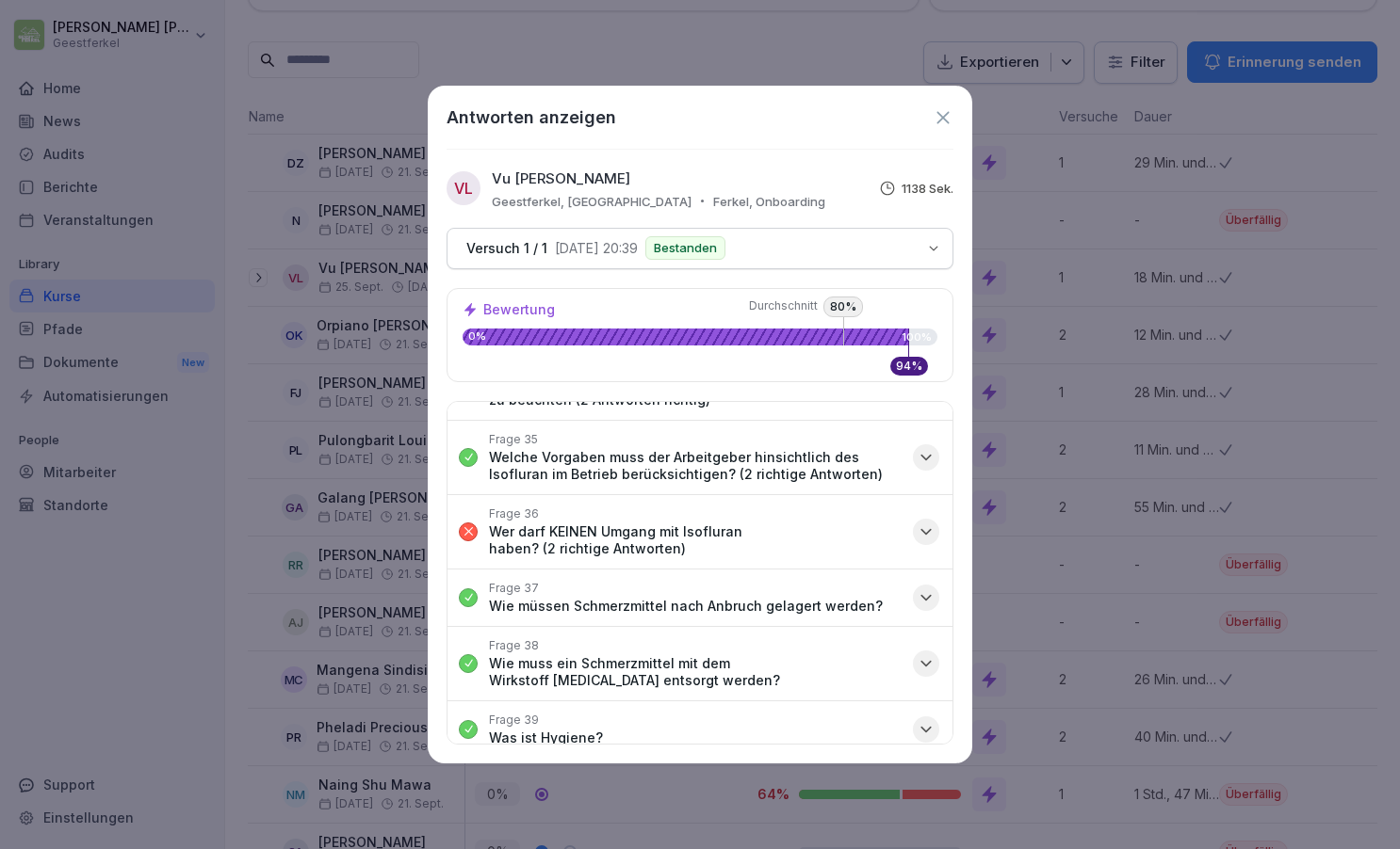
click at [928, 523] on icon "button" at bounding box center [925, 531] width 19 height 19
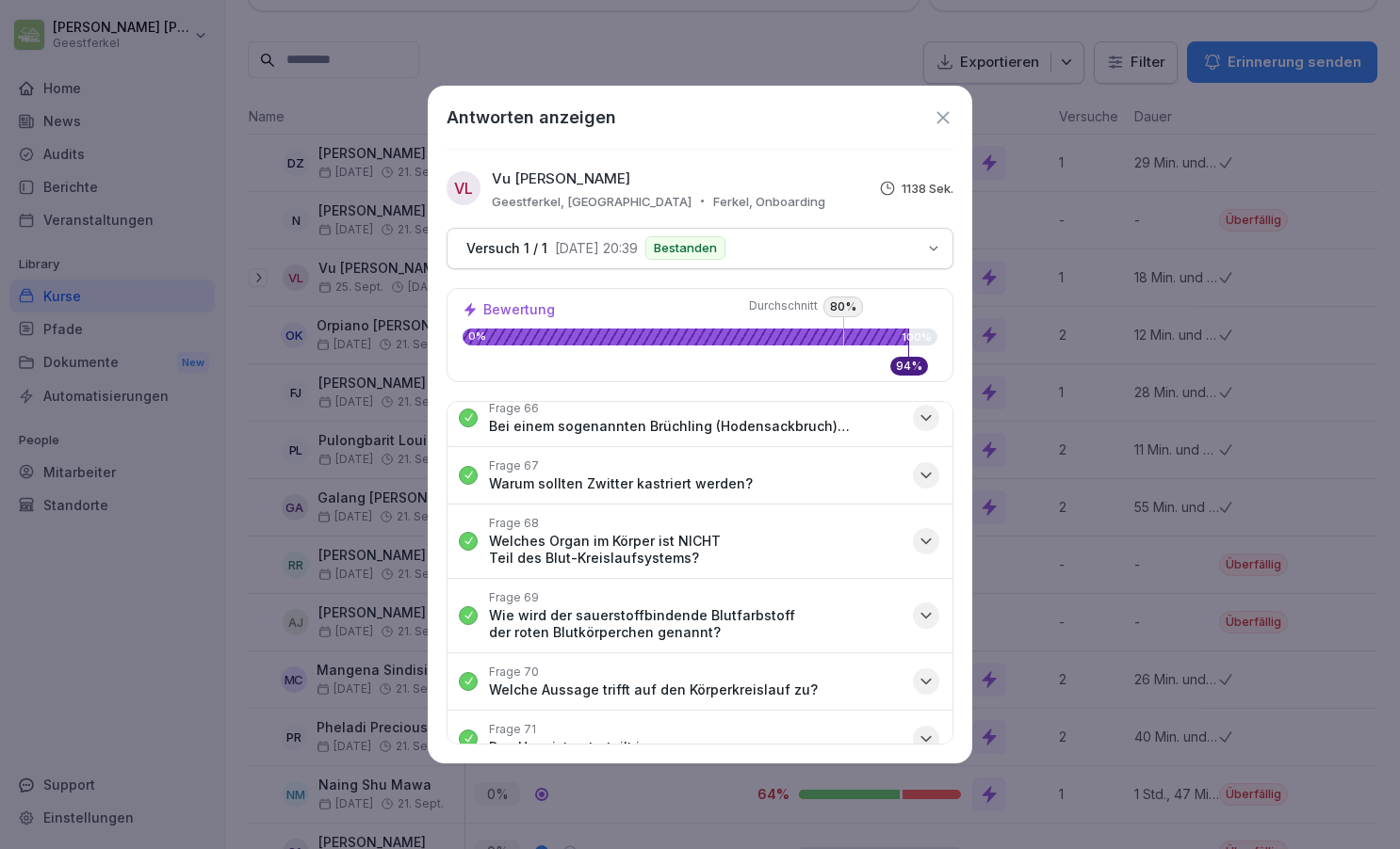
scroll to position [5002, 0]
click at [938, 119] on icon at bounding box center [942, 117] width 21 height 21
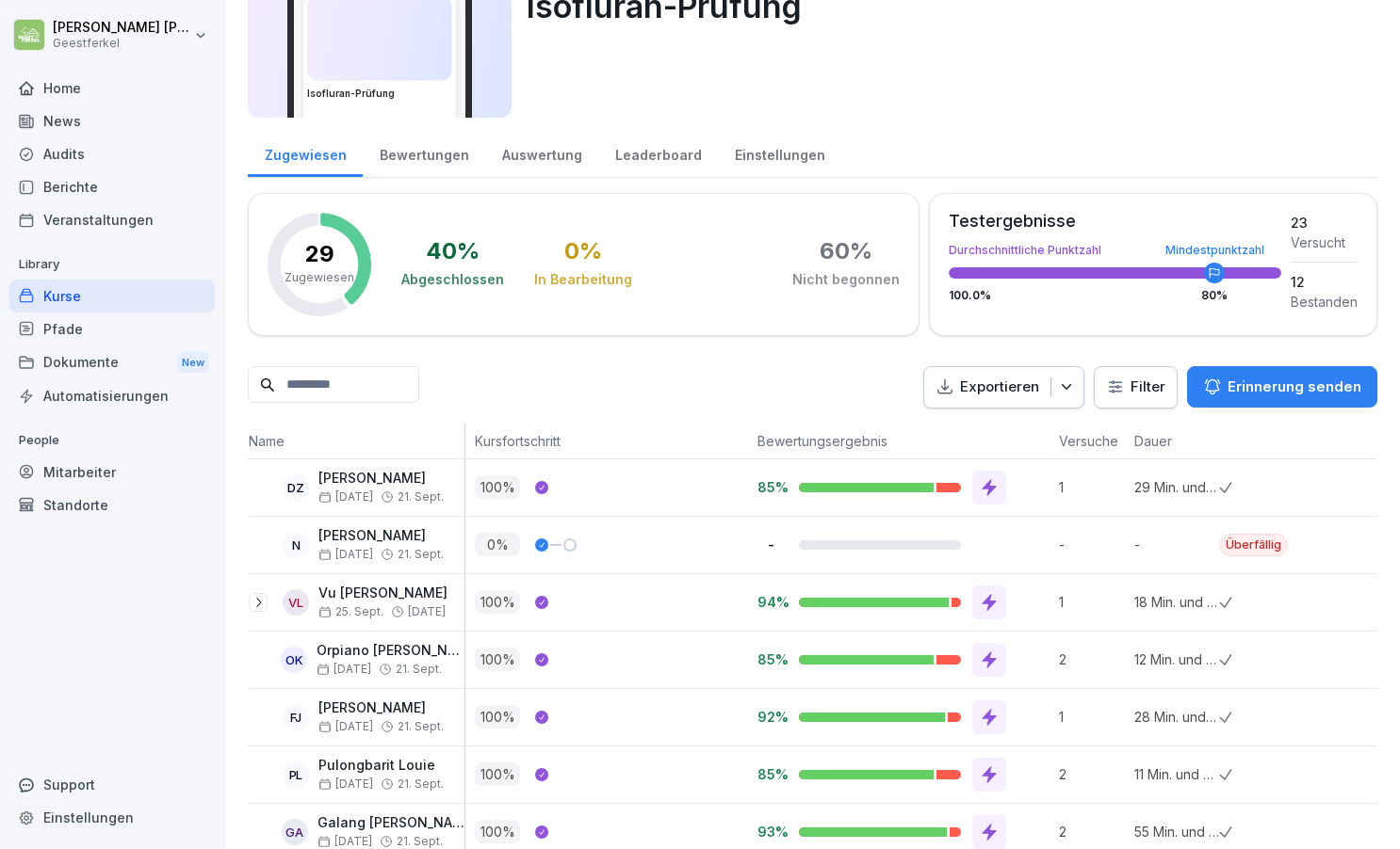
scroll to position [117, 0]
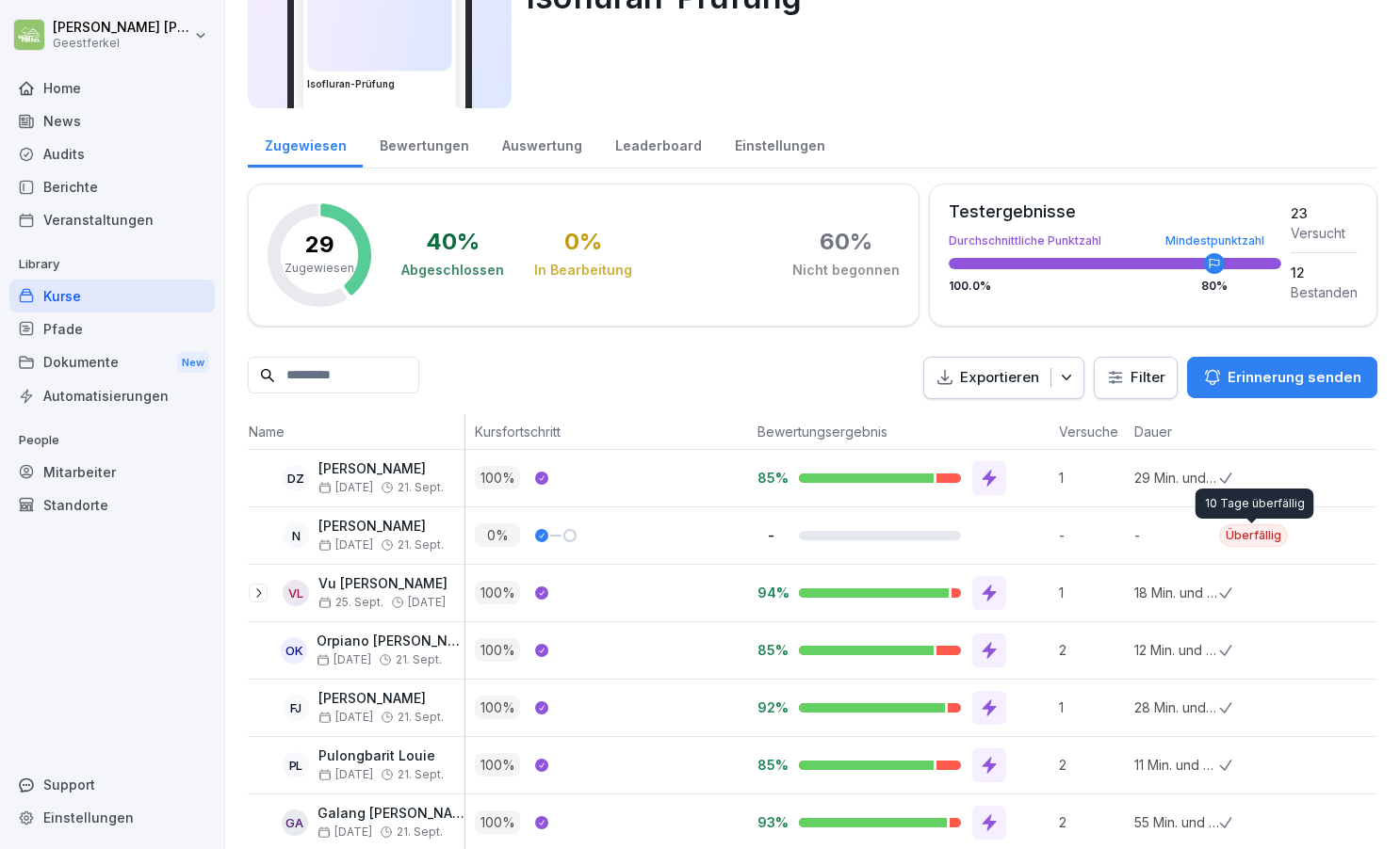
click at [1260, 536] on div "Überfällig" at bounding box center [1254, 535] width 69 height 23
click at [1101, 542] on p "-" at bounding box center [1091, 535] width 66 height 20
click at [295, 540] on div "N" at bounding box center [296, 535] width 27 height 27
click at [325, 543] on icon at bounding box center [325, 544] width 13 height 13
click at [345, 538] on span "[DATE]" at bounding box center [345, 544] width 54 height 13
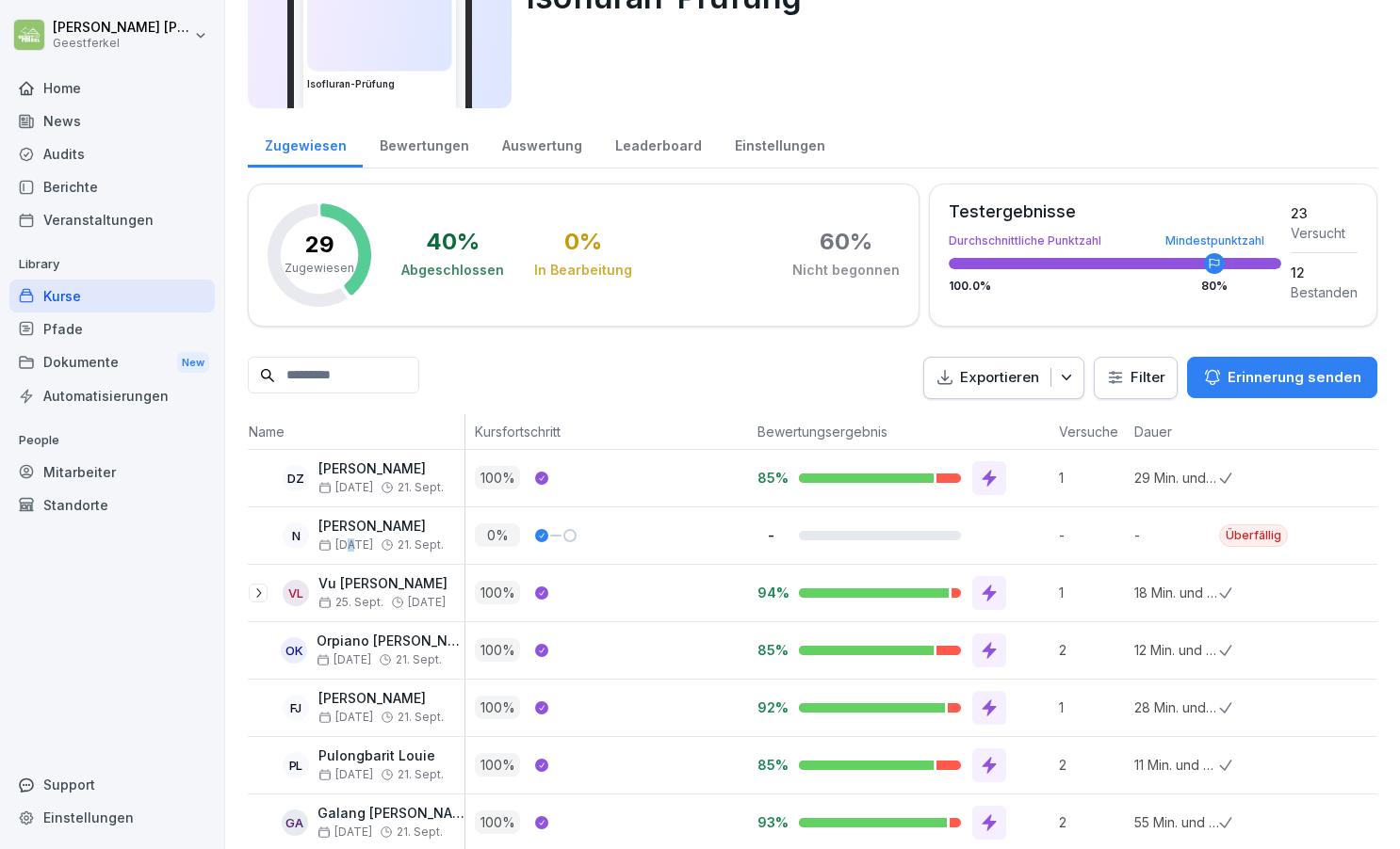
click at [345, 538] on span "[DATE]" at bounding box center [345, 544] width 54 height 13
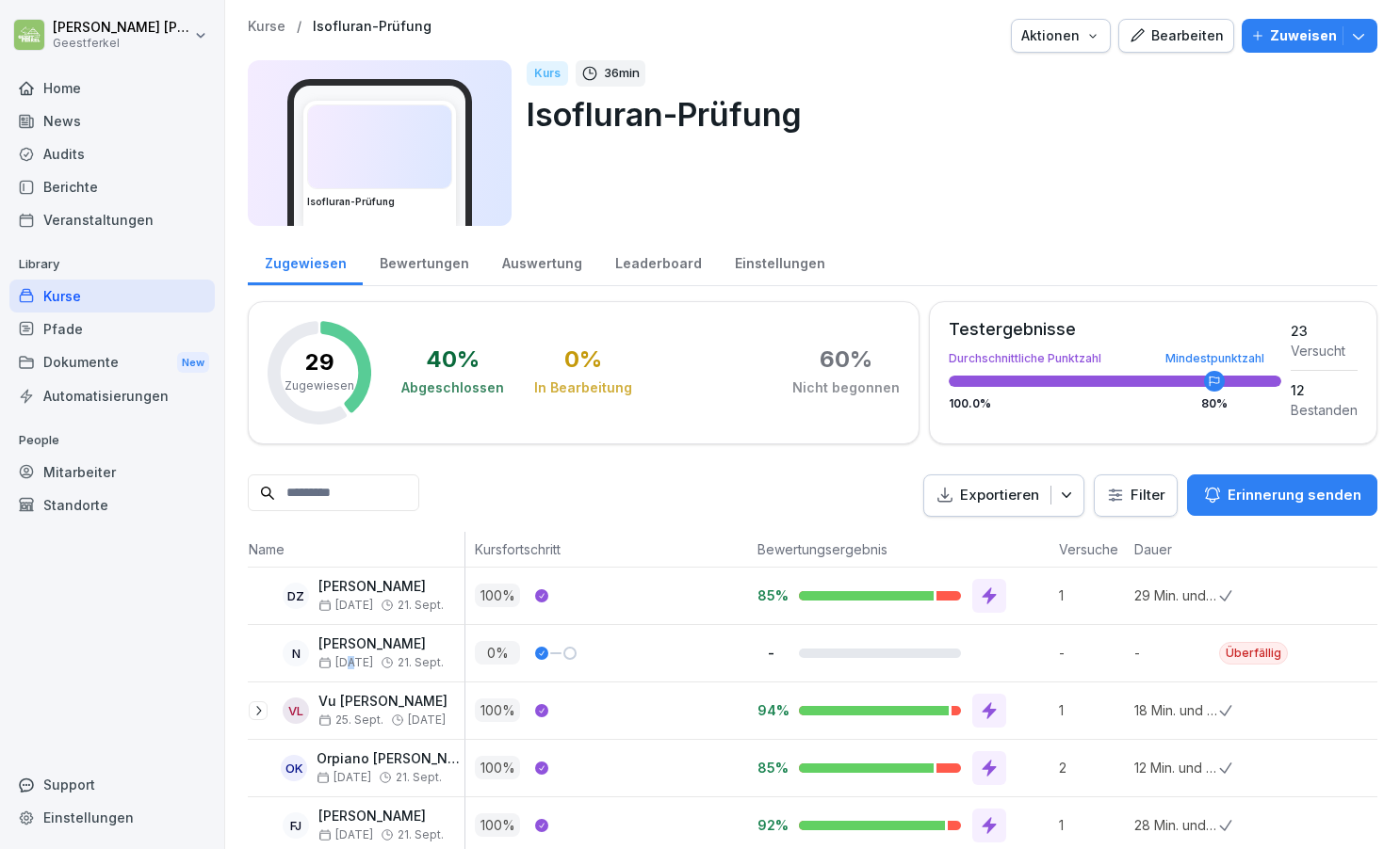
scroll to position [0, 0]
click at [82, 374] on div "Dokumente New" at bounding box center [112, 362] width 205 height 35
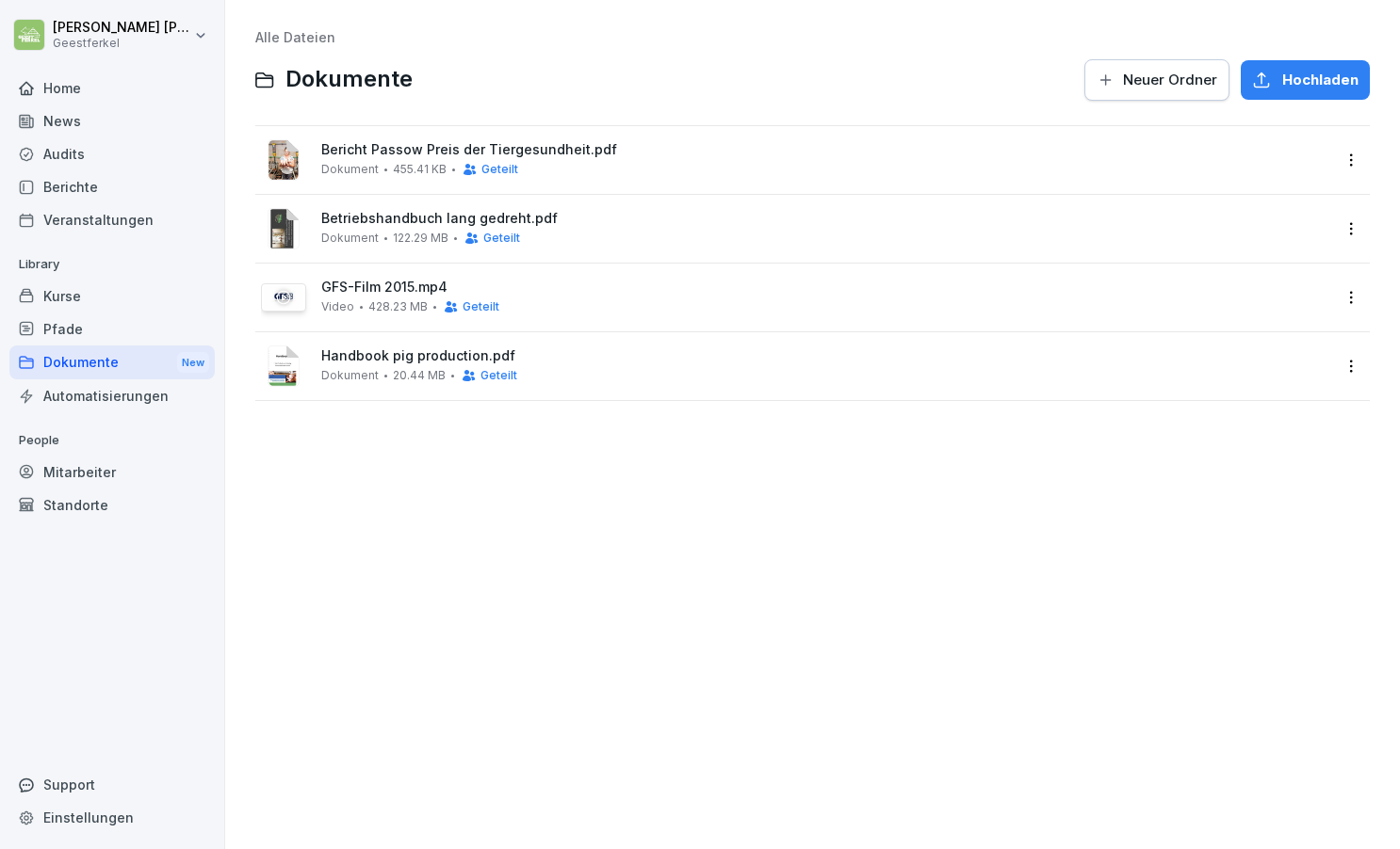
click at [84, 87] on div "Home" at bounding box center [112, 88] width 205 height 33
